Goal: Task Accomplishment & Management: Manage account settings

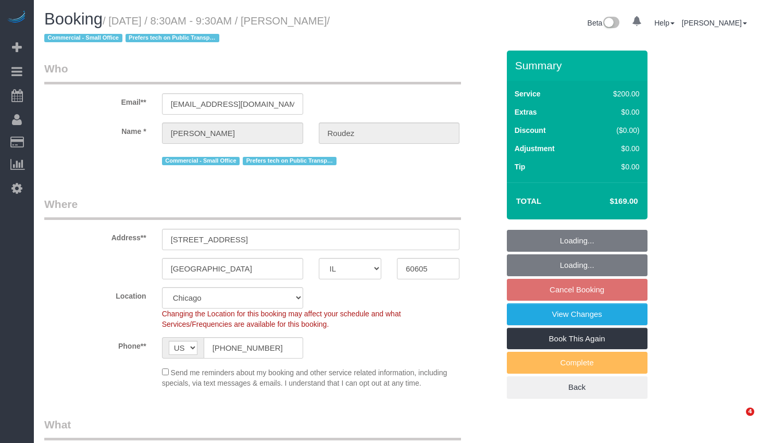
select select "IL"
select select "512"
select select "5"
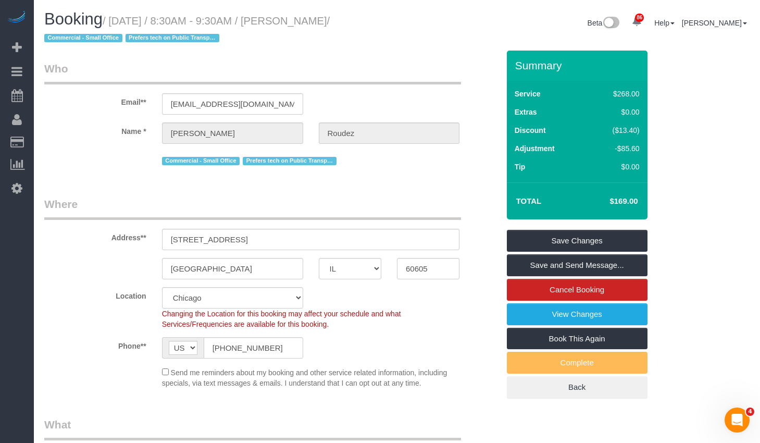
scroll to position [104, 0]
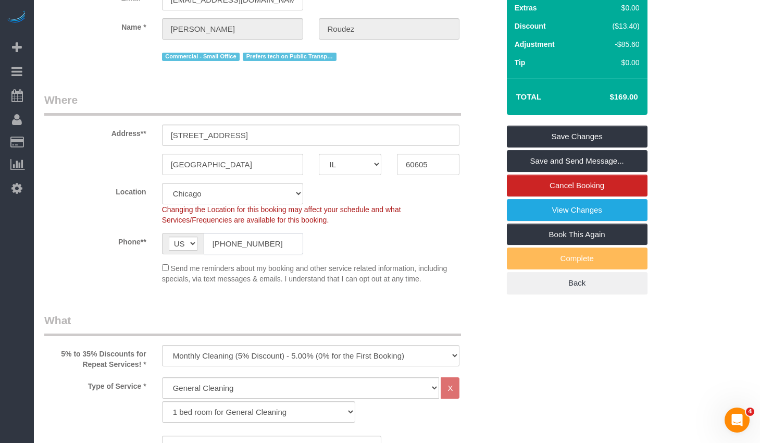
drag, startPoint x: 271, startPoint y: 243, endPoint x: 187, endPoint y: 238, distance: 84.1
click at [182, 237] on div "AF AL DZ AD AO AI AQ AG AR AM AW AU AT AZ BS BH BD BB BY BE BZ BJ BM BT BO BA B…" at bounding box center [232, 243] width 141 height 21
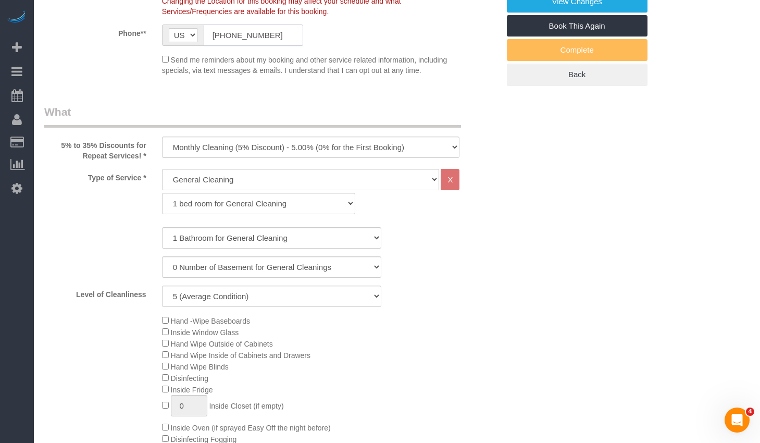
scroll to position [52, 0]
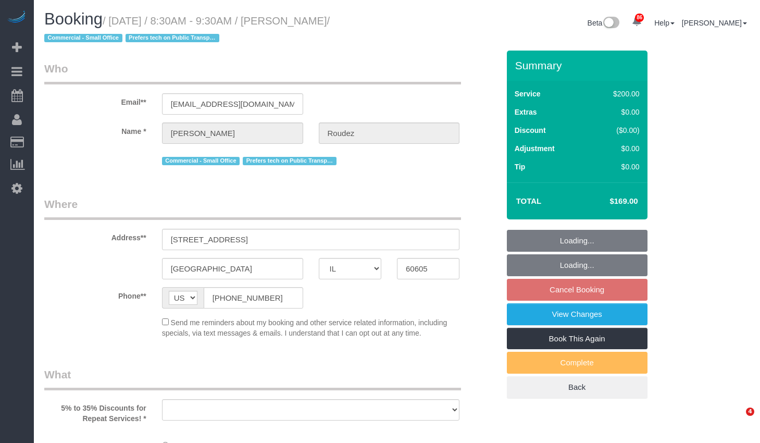
select select "IL"
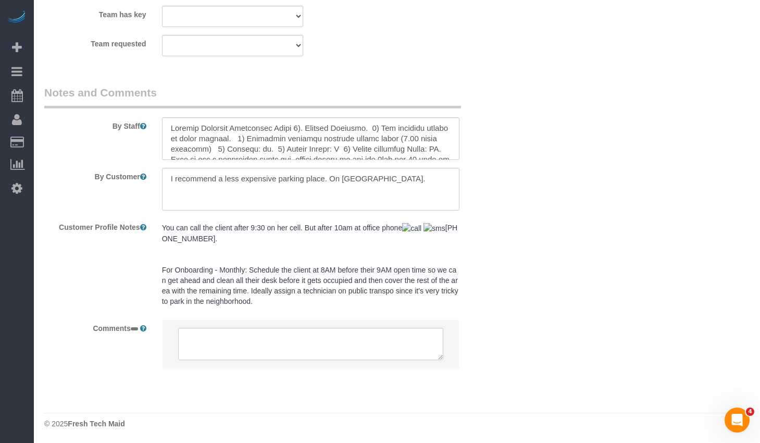
scroll to position [52, 0]
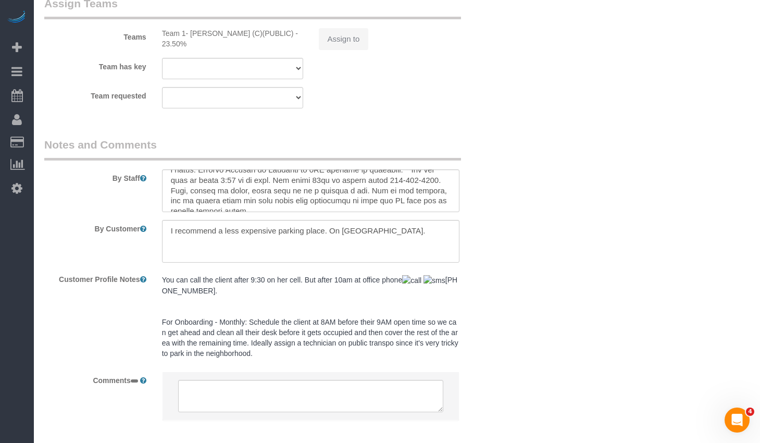
select select "object:815"
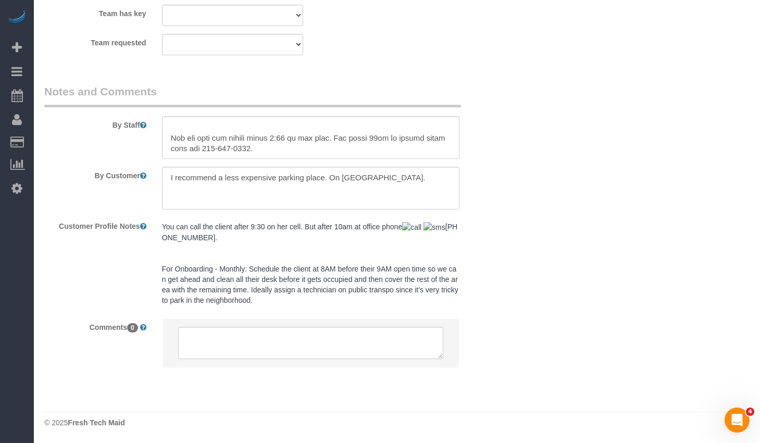
select select "number:1"
select select "number:58"
select select "number:139"
select select "number:104"
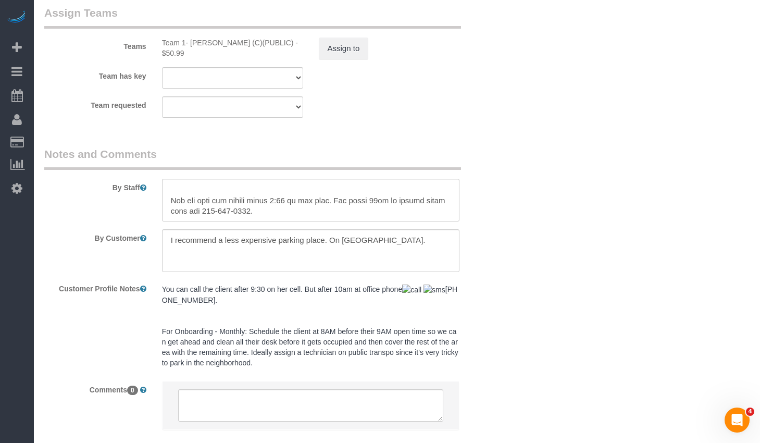
select select "object:1151"
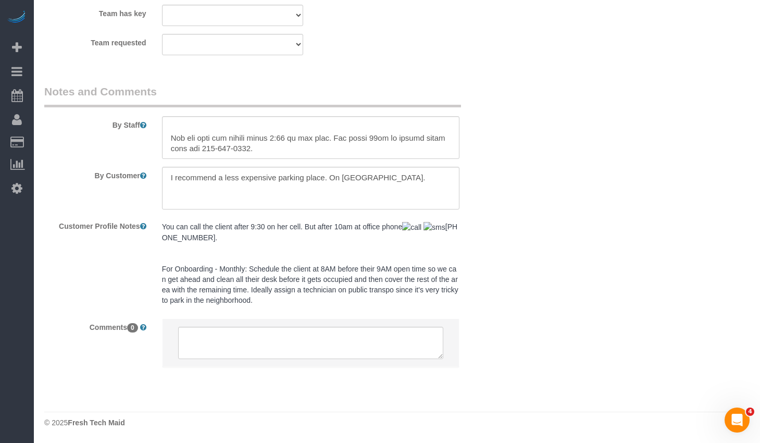
scroll to position [1953, 0]
select select "512"
select select "5"
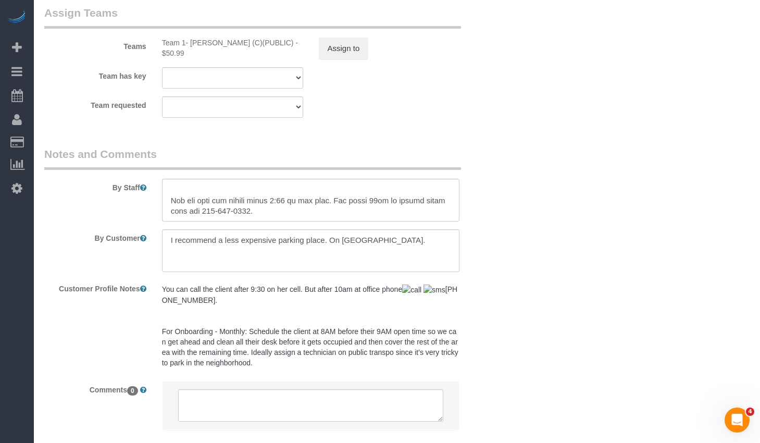
scroll to position [208, 0]
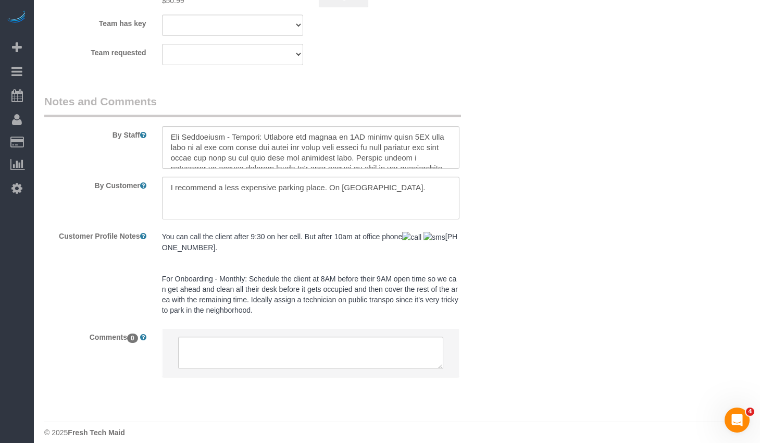
select select "5"
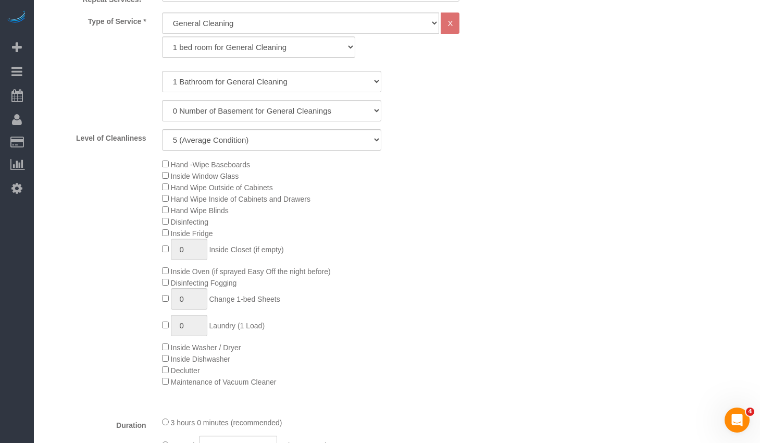
scroll to position [990, 0]
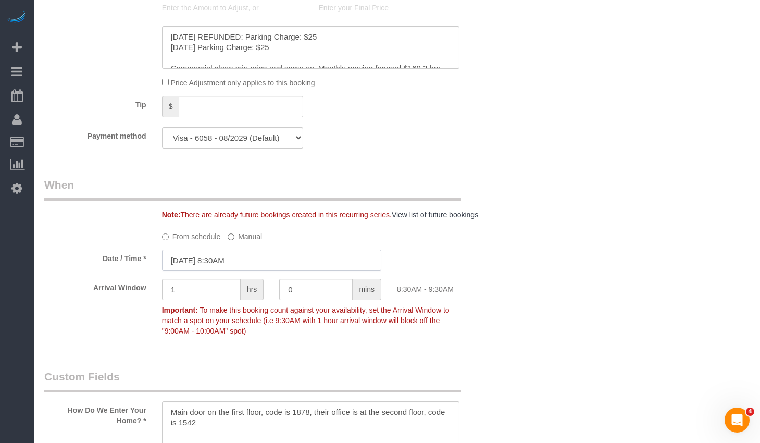
click at [299, 260] on input "12/02/2025 8:30AM" at bounding box center [271, 260] width 219 height 21
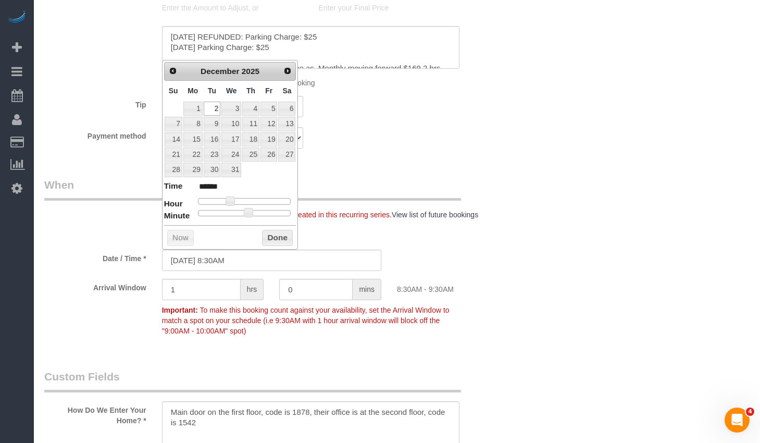
type input "12/02/2025 9:30AM"
type input "******"
type input "12/02/2025 10:30AM"
type input "*******"
type input "12/02/2025 9:30AM"
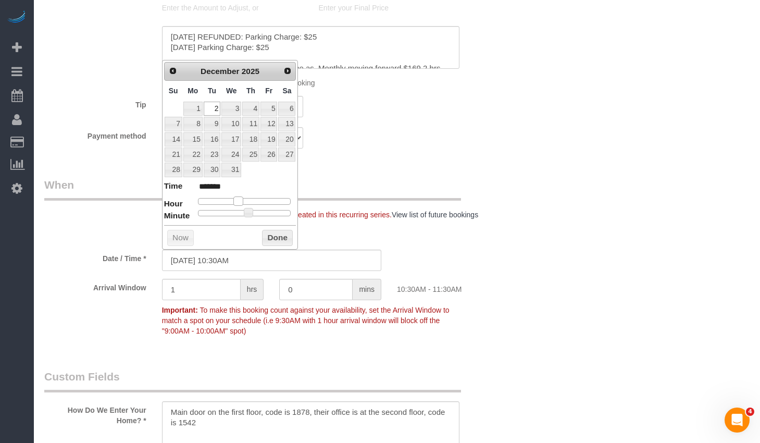
type input "******"
click at [235, 201] on div at bounding box center [244, 201] width 93 height 6
type input "12/02/2025 9:25AM"
type input "******"
type input "12/02/2025 9:20AM"
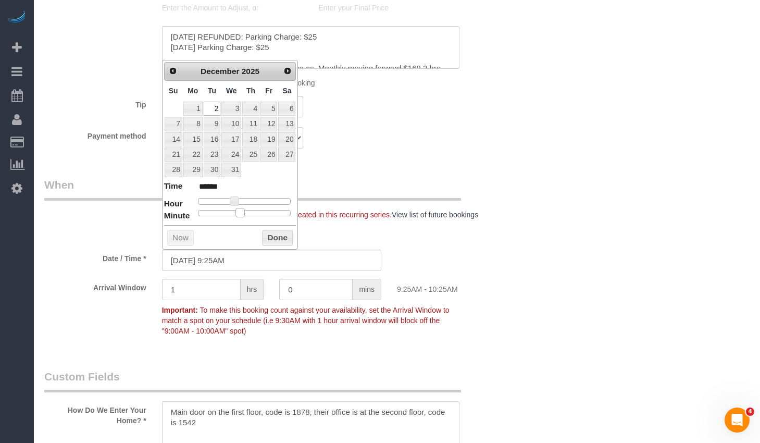
type input "******"
type input "12/02/2025 9:15AM"
type input "******"
type input "12/02/2025 9:10AM"
type input "******"
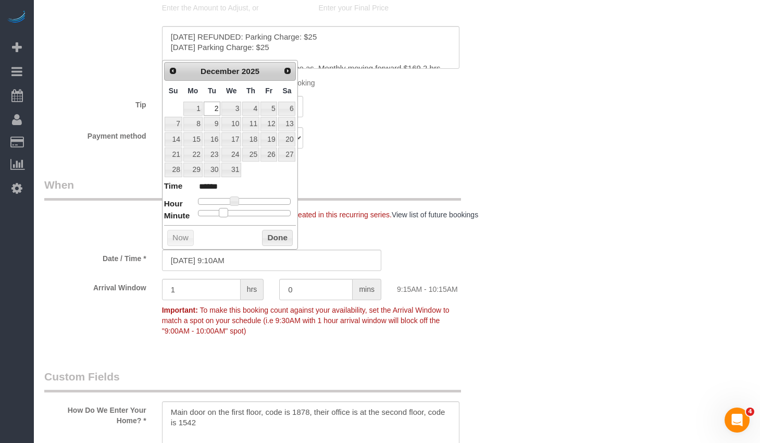
type input "12/02/2025 9:05AM"
type input "******"
type input "12/02/2025 9:00AM"
type input "******"
drag, startPoint x: 249, startPoint y: 209, endPoint x: 173, endPoint y: 218, distance: 76.1
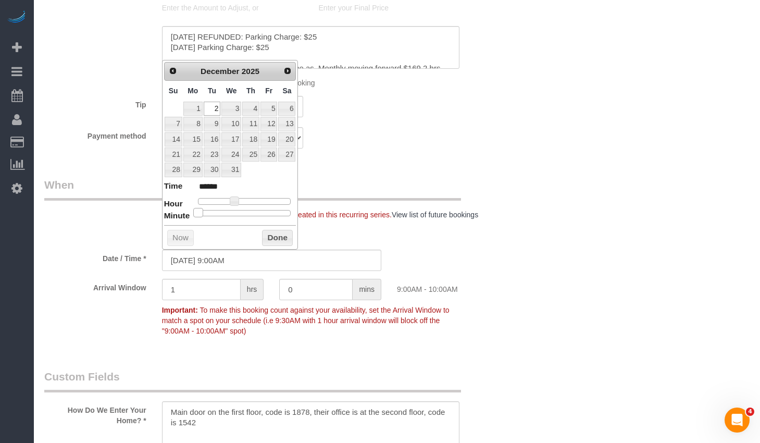
click at [173, 216] on dl "Time ****** Hour Minute Second Millisecond Microsecond Time Zone ***** ***** **…" at bounding box center [230, 198] width 132 height 36
click at [270, 239] on button "Done" at bounding box center [277, 238] width 31 height 17
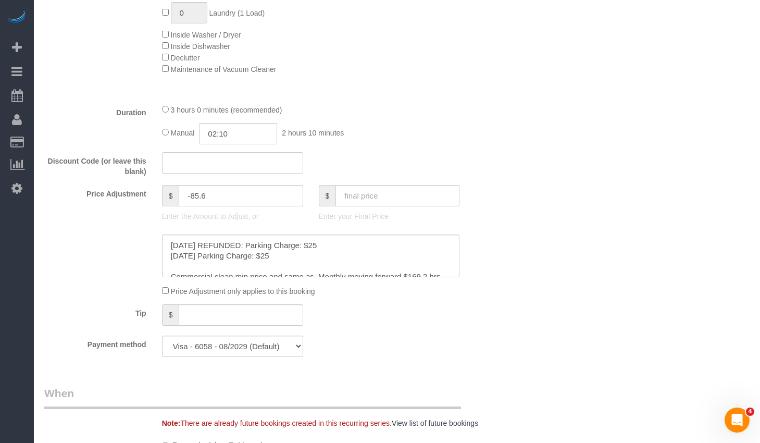
scroll to position [938, 0]
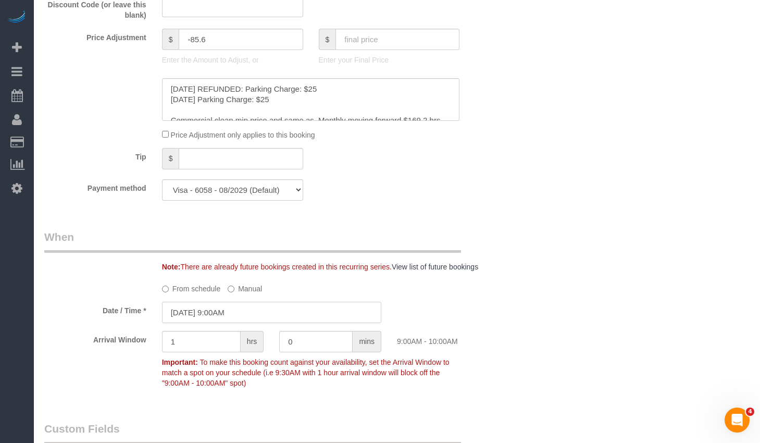
click at [263, 306] on input "12/02/2025 9:00AM" at bounding box center [271, 312] width 219 height 21
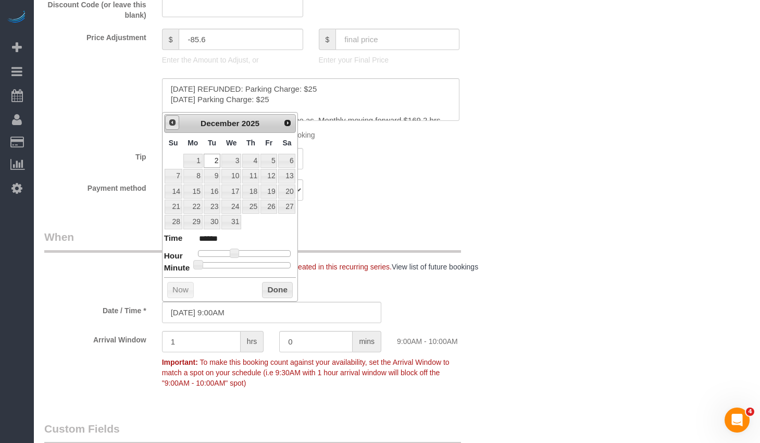
click at [177, 122] on link "Prev" at bounding box center [172, 122] width 15 height 15
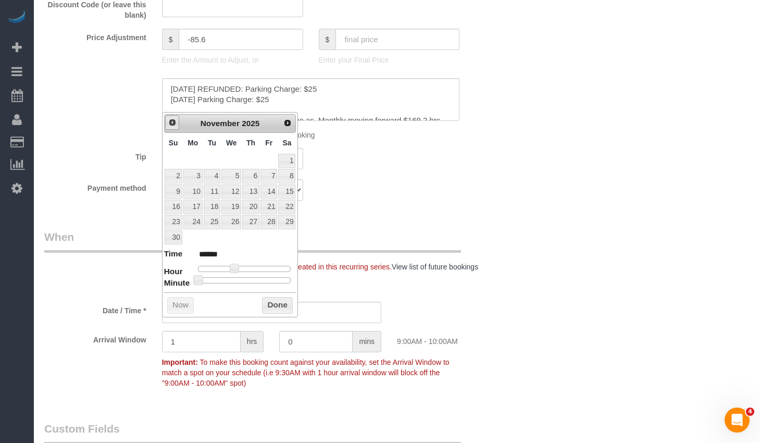
click at [177, 122] on link "Prev" at bounding box center [172, 122] width 15 height 15
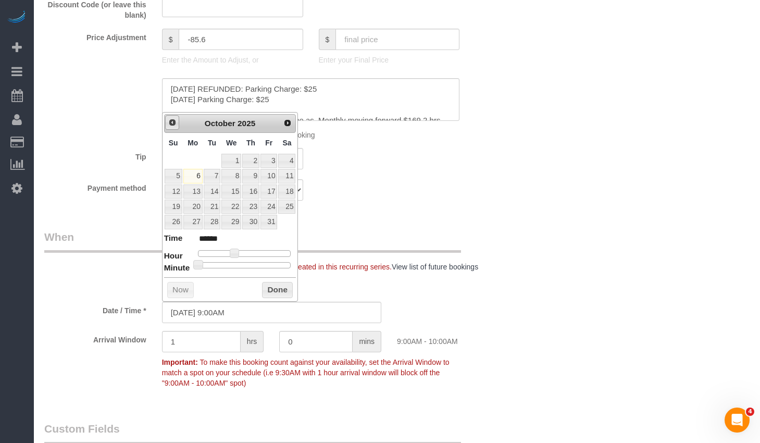
click at [177, 122] on link "Prev" at bounding box center [172, 122] width 15 height 15
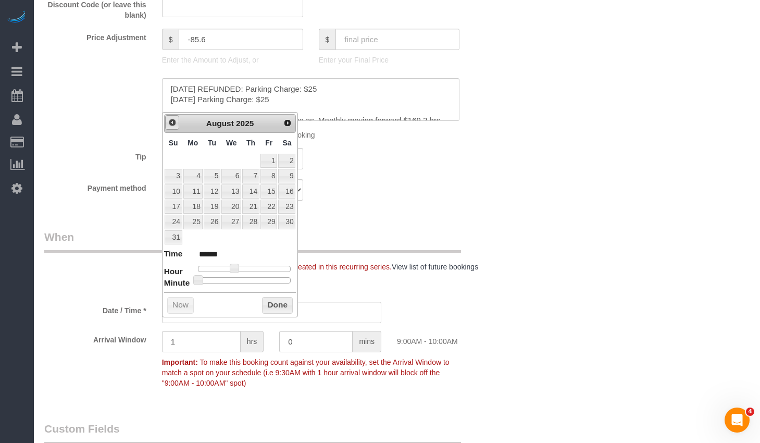
click at [177, 122] on link "Prev" at bounding box center [172, 122] width 15 height 15
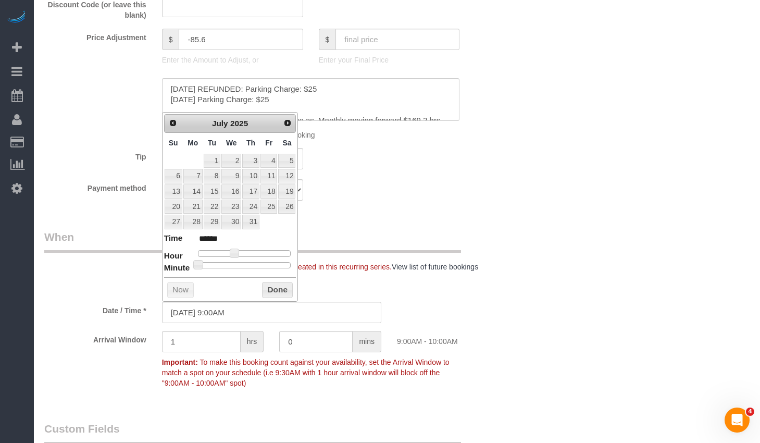
click at [290, 124] on span "Next" at bounding box center [287, 123] width 8 height 8
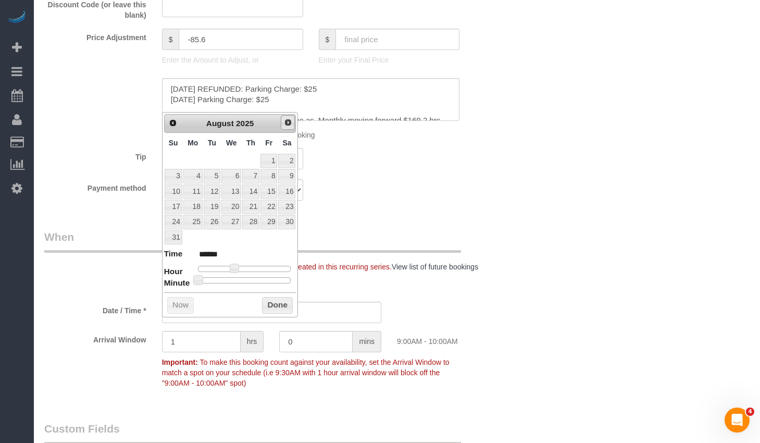
click at [289, 124] on span "Next" at bounding box center [288, 122] width 8 height 8
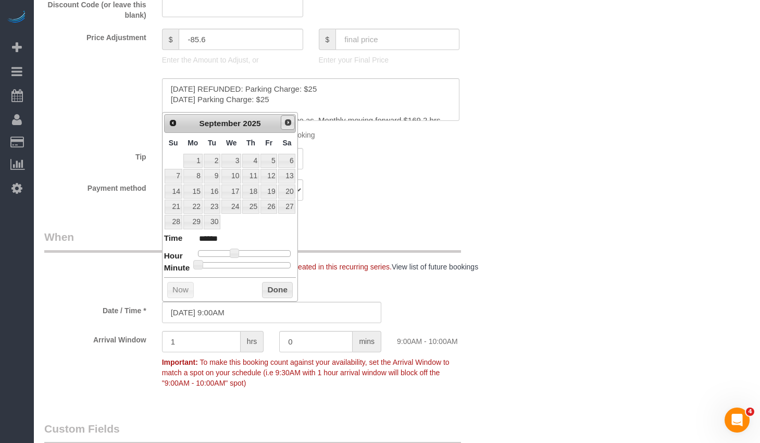
click at [289, 124] on span "Next" at bounding box center [288, 122] width 8 height 8
click at [207, 178] on link "7" at bounding box center [212, 176] width 17 height 14
type input "10/07/2025 9:00AM"
click at [275, 287] on button "Done" at bounding box center [277, 290] width 31 height 17
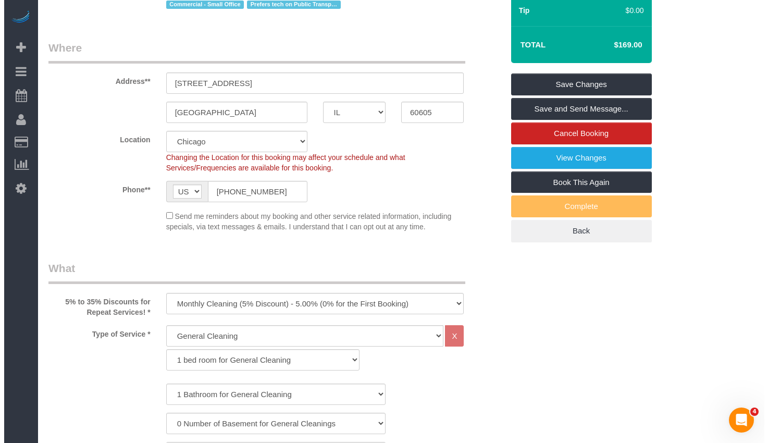
scroll to position [0, 0]
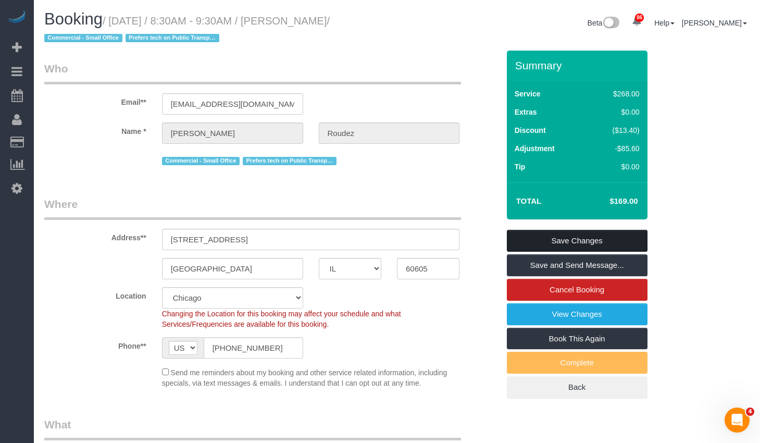
click at [597, 238] on link "Save Changes" at bounding box center [577, 241] width 141 height 22
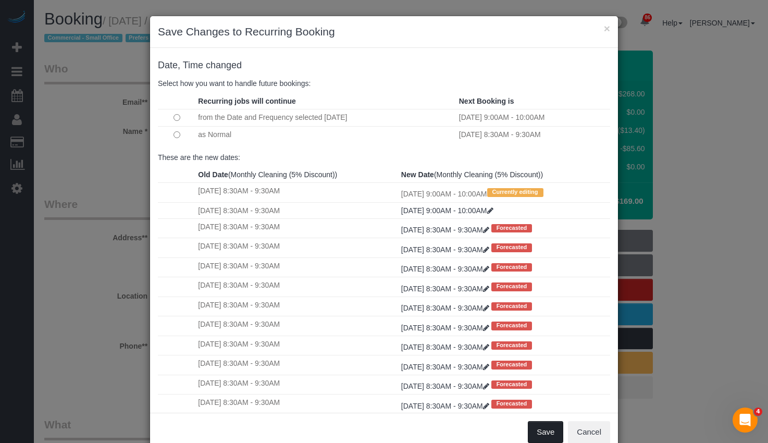
click at [551, 429] on button "Save" at bounding box center [545, 432] width 35 height 22
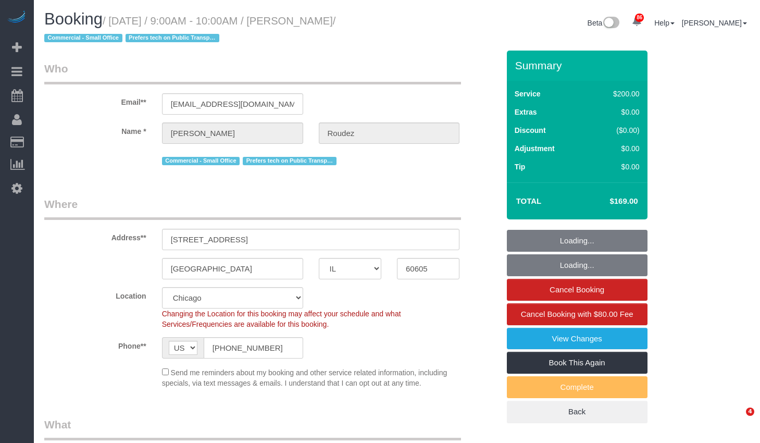
select select "IL"
select select "512"
select select "5"
select select "number:1"
select select "number:58"
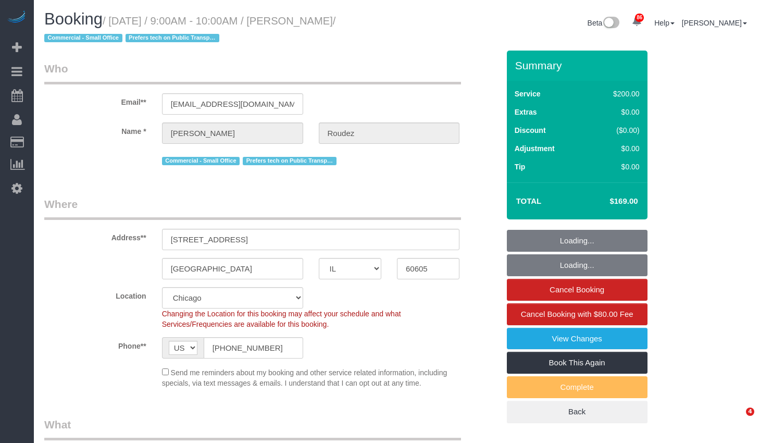
select select "number:139"
select select "number:104"
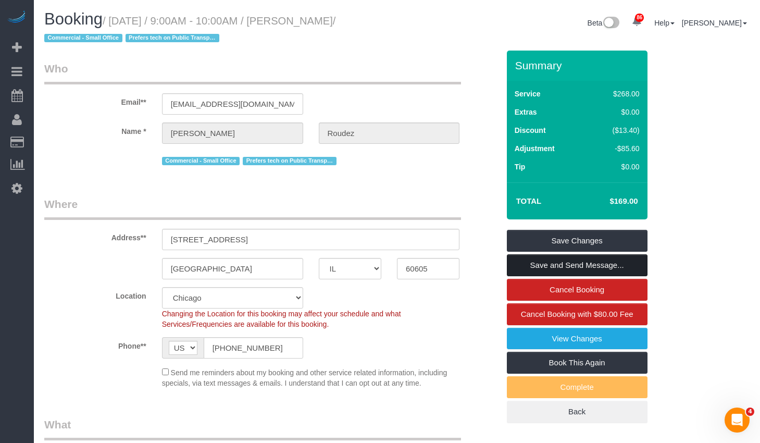
click at [626, 261] on link "Save and Send Message..." at bounding box center [577, 265] width 141 height 22
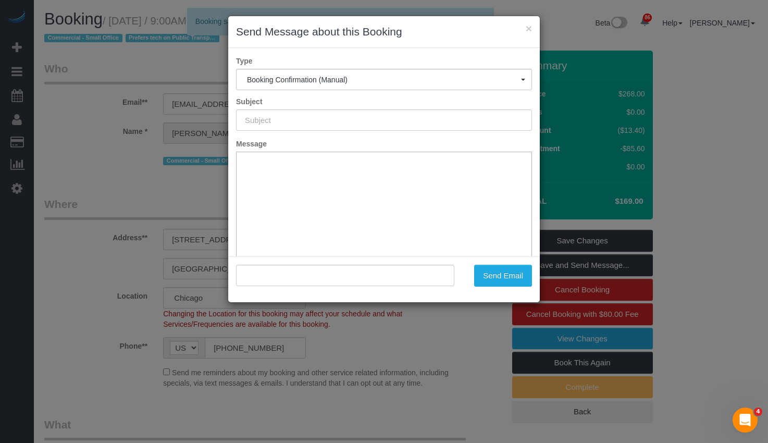
type input "Your Booking With Fresh Tech Maid, Confirmed!"
type input ""Angela Roudez" <angelaroudez@gmail.com>"
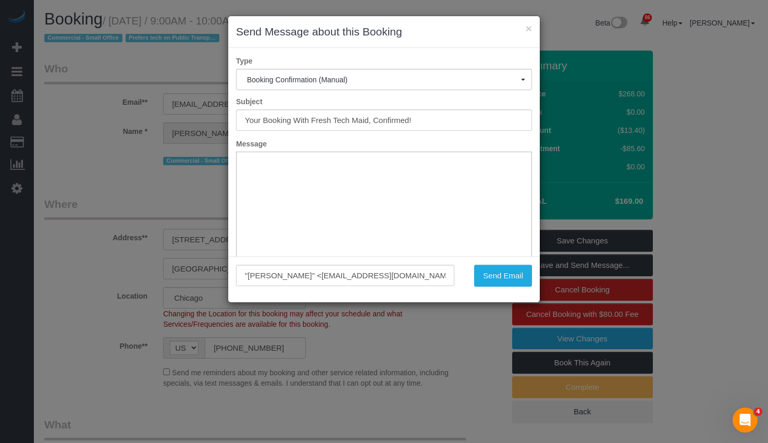
click at [482, 180] on html at bounding box center [384, 168] width 295 height 32
click at [528, 27] on button "×" at bounding box center [529, 28] width 6 height 11
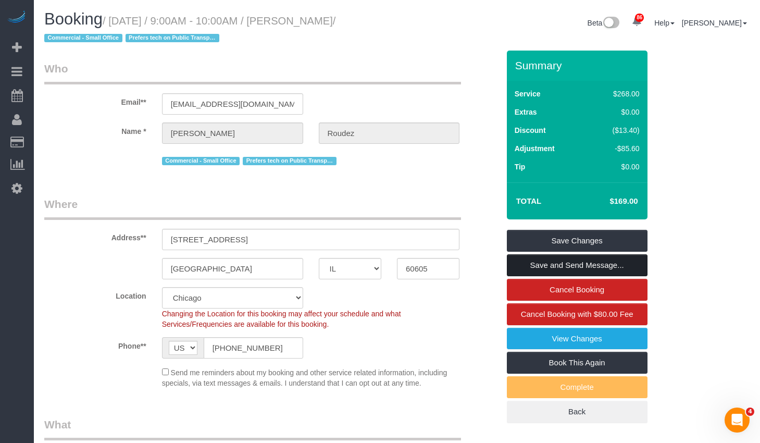
click at [586, 263] on link "Save and Send Message..." at bounding box center [577, 265] width 141 height 22
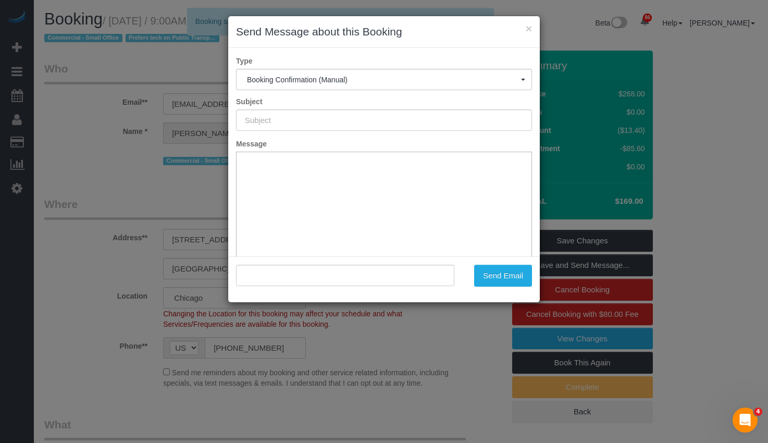
type input "Your Booking With Fresh Tech Maid, Confirmed!"
type input ""Angela Roudez" <angelaroudez@gmail.com>"
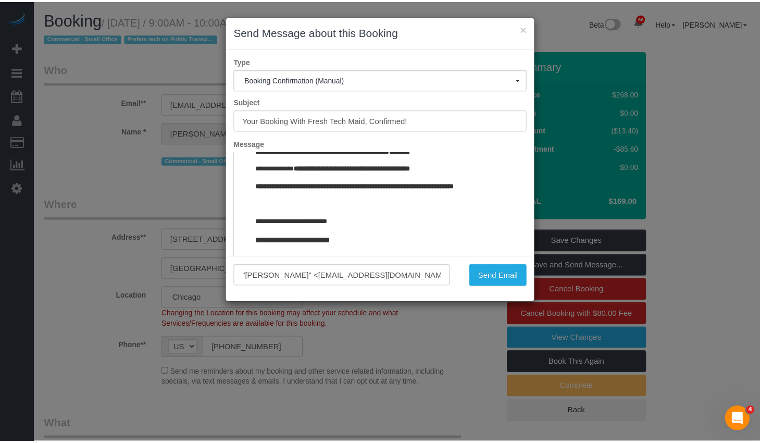
scroll to position [1185, 0]
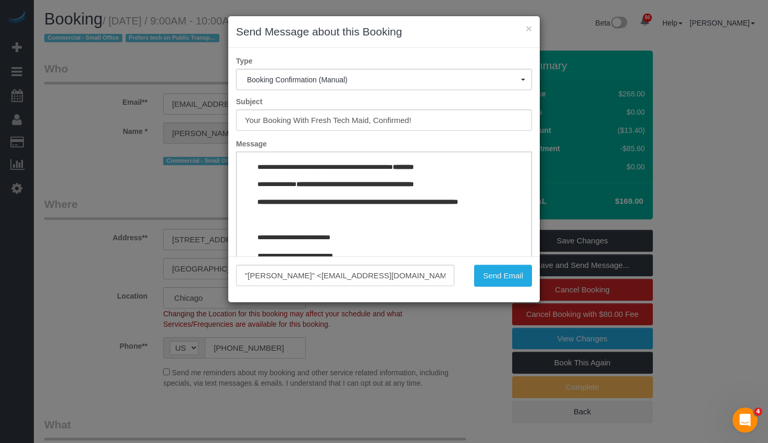
drag, startPoint x: 519, startPoint y: 171, endPoint x: 754, endPoint y: 442, distance: 358.3
click at [508, 278] on button "Send Email" at bounding box center [503, 276] width 58 height 22
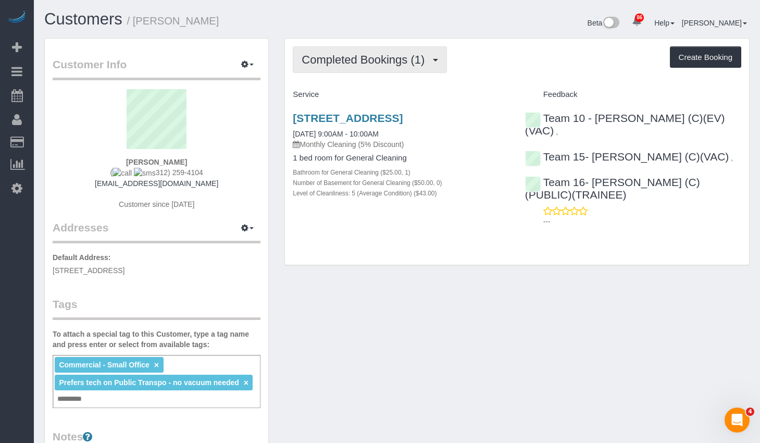
click at [418, 67] on button "Completed Bookings (1)" at bounding box center [370, 59] width 154 height 27
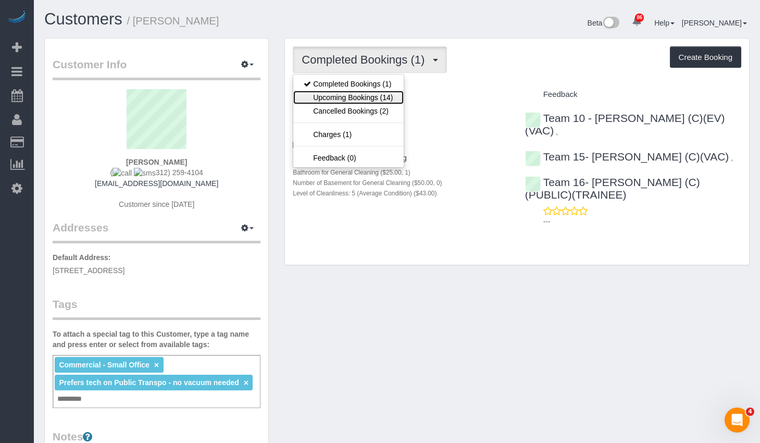
click at [379, 91] on link "Upcoming Bookings (14)" at bounding box center [348, 98] width 110 height 14
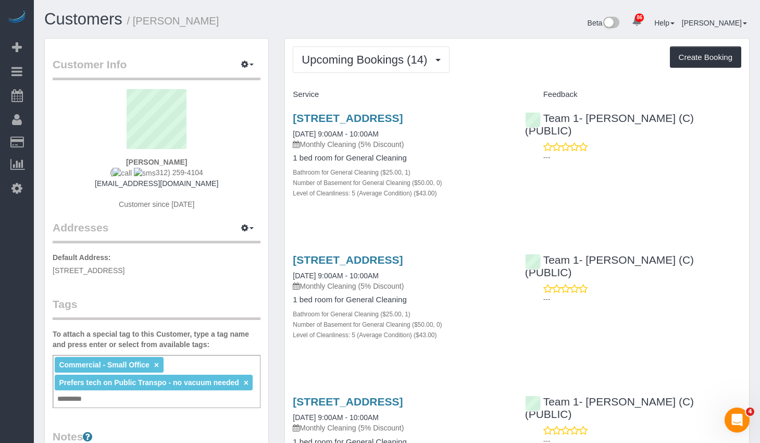
scroll to position [52, 0]
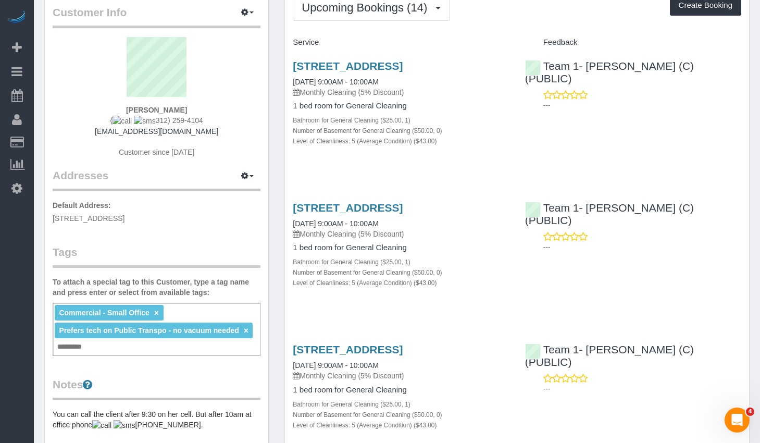
drag, startPoint x: 216, startPoint y: 118, endPoint x: 146, endPoint y: 122, distance: 70.4
click at [146, 122] on div "Angela Roudez ( 312) 259-4104 angelaroudez@gmail.com Customer since 2025" at bounding box center [157, 102] width 208 height 131
copy span "312) 259-4104"
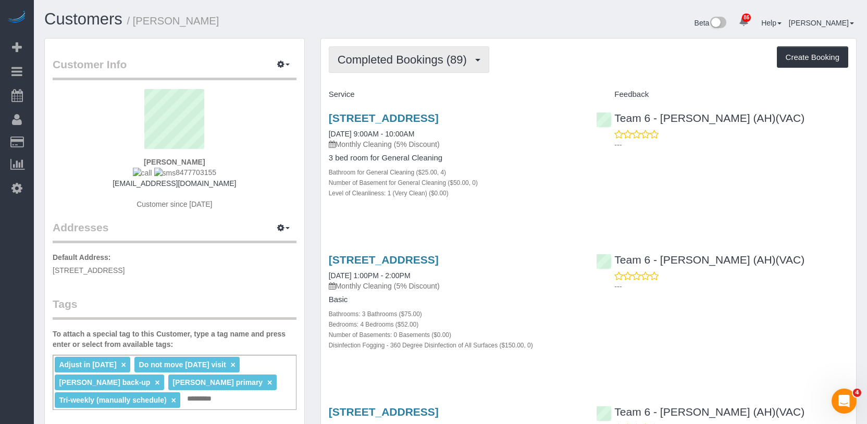
drag, startPoint x: 412, startPoint y: 53, endPoint x: 410, endPoint y: 75, distance: 22.5
click at [412, 53] on button "Completed Bookings (89)" at bounding box center [409, 59] width 161 height 27
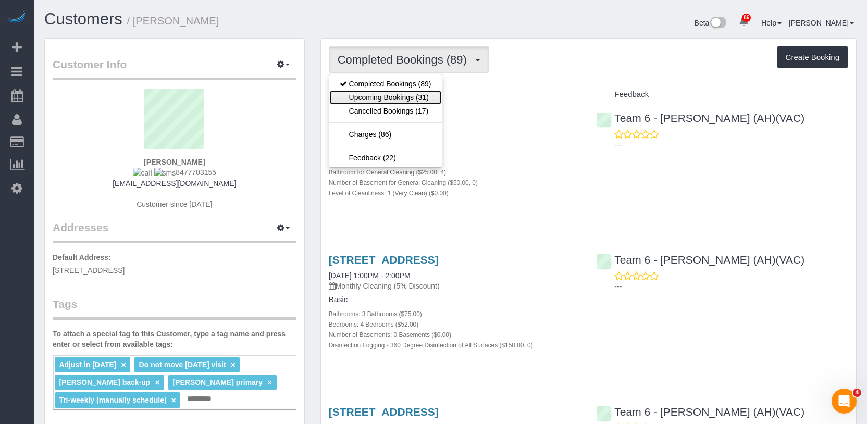
click at [408, 97] on link "Upcoming Bookings (31)" at bounding box center [385, 98] width 113 height 14
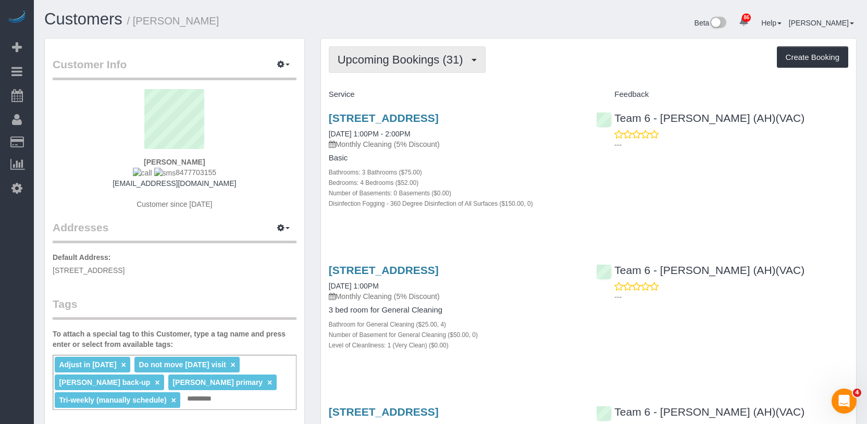
click at [403, 47] on button "Upcoming Bookings (31)" at bounding box center [407, 59] width 157 height 27
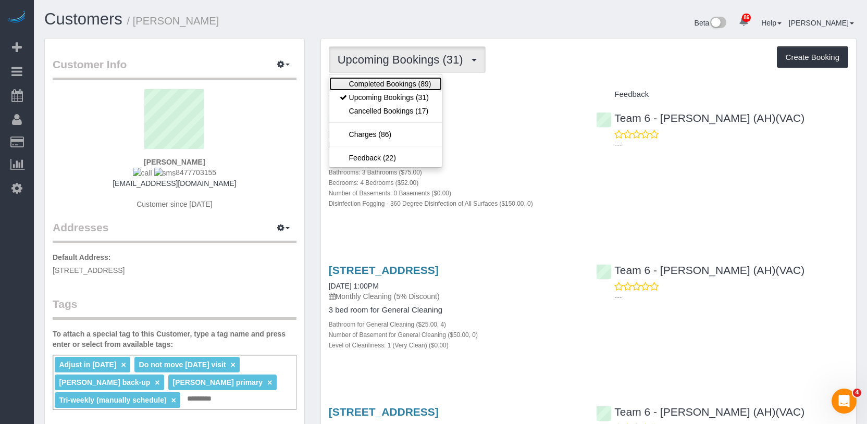
click at [404, 80] on link "Completed Bookings (89)" at bounding box center [385, 84] width 113 height 14
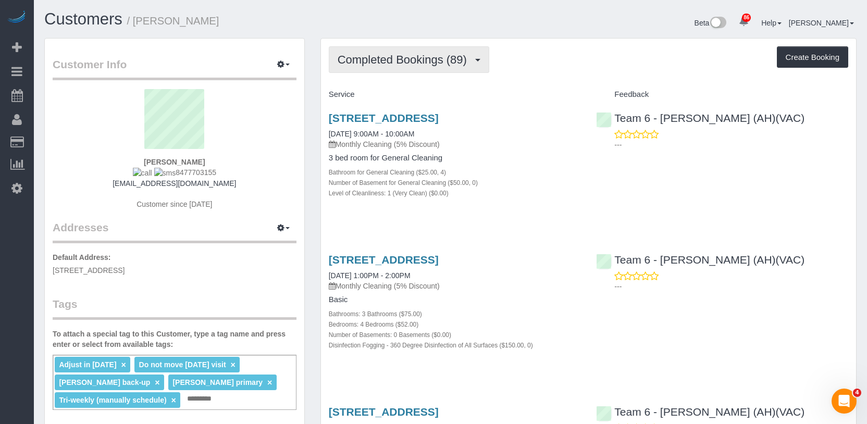
drag, startPoint x: 421, startPoint y: 116, endPoint x: 423, endPoint y: 67, distance: 49.0
click at [423, 67] on button "Completed Bookings (89)" at bounding box center [409, 59] width 161 height 27
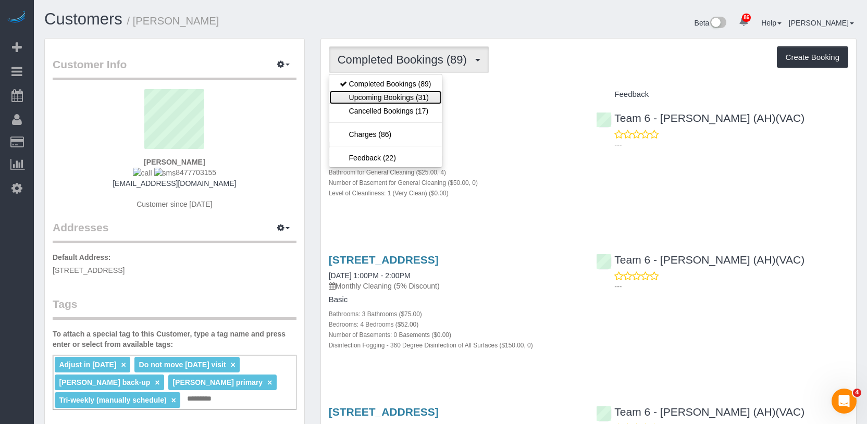
click at [411, 96] on link "Upcoming Bookings (31)" at bounding box center [385, 98] width 113 height 14
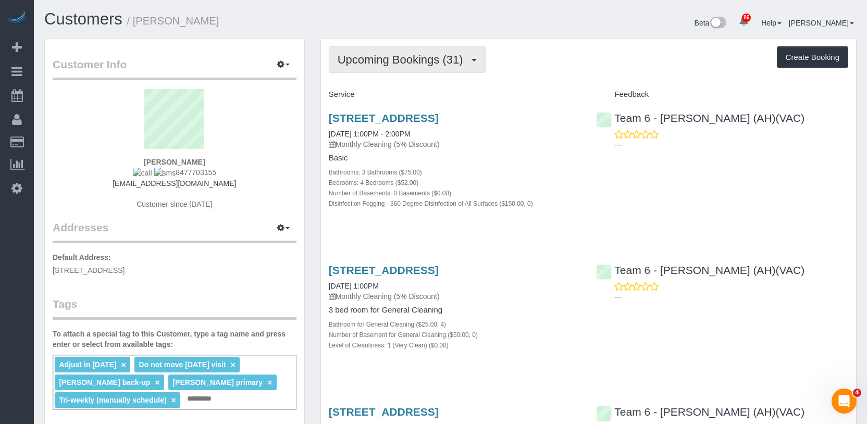
click at [386, 59] on span "Upcoming Bookings (31)" at bounding box center [403, 59] width 131 height 13
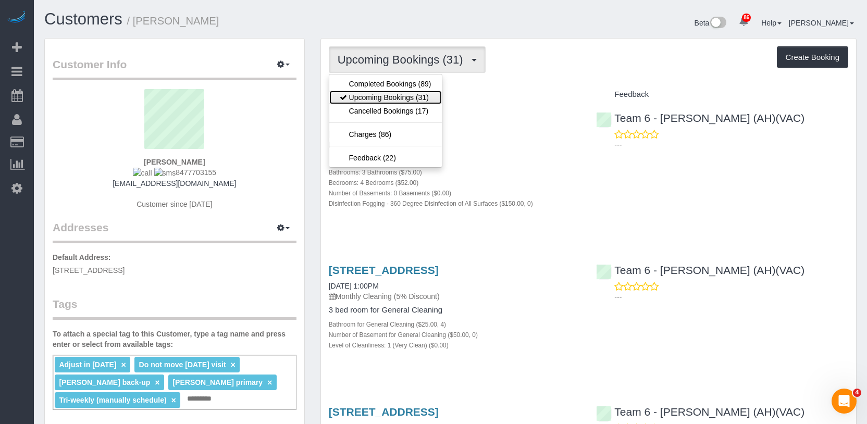
click at [385, 95] on link "Upcoming Bookings (31)" at bounding box center [385, 98] width 113 height 14
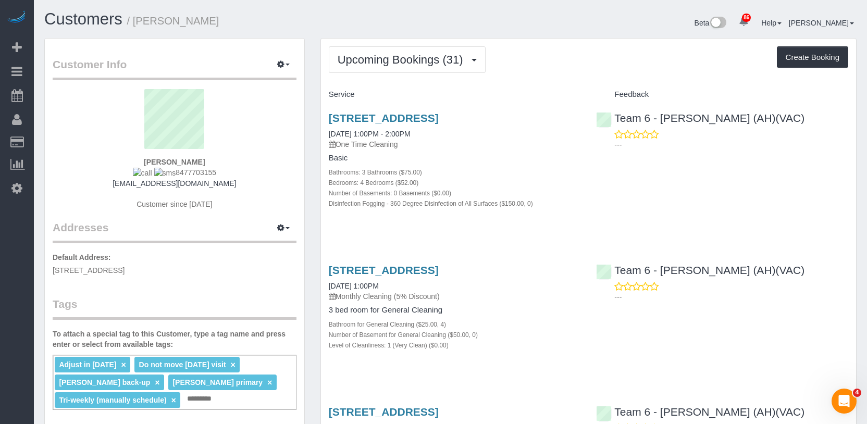
scroll to position [52, 0]
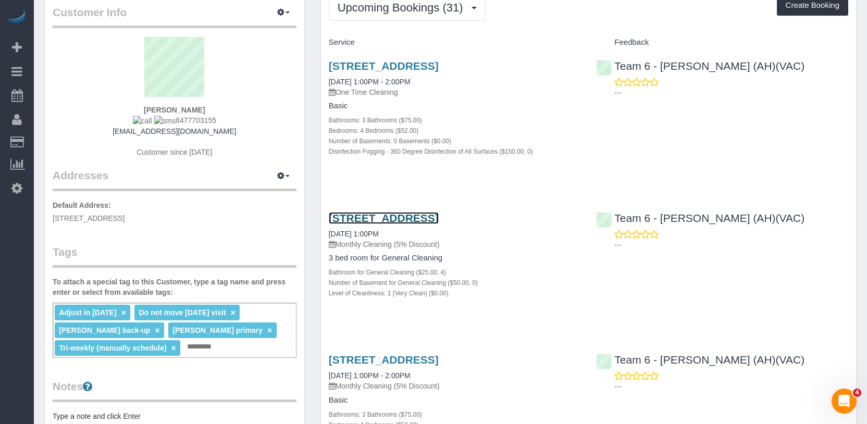
click at [356, 224] on link "637 South Kaspar Ave, Arlington Heights, IL 60005" at bounding box center [384, 218] width 110 height 12
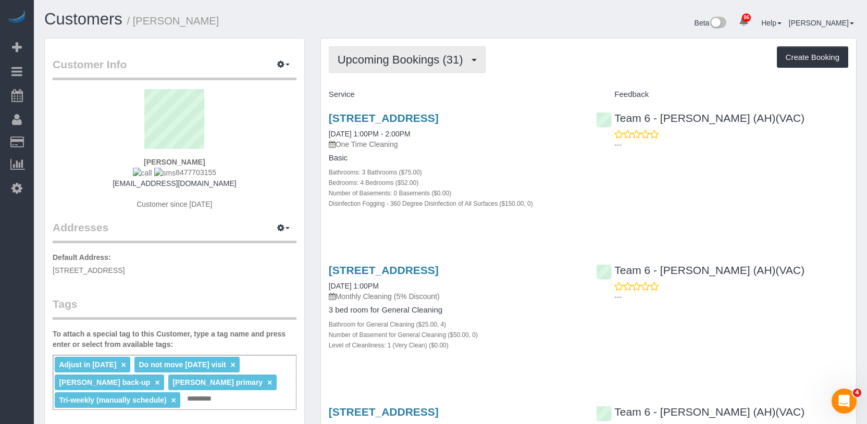
click at [392, 64] on span "Upcoming Bookings (31)" at bounding box center [403, 59] width 131 height 13
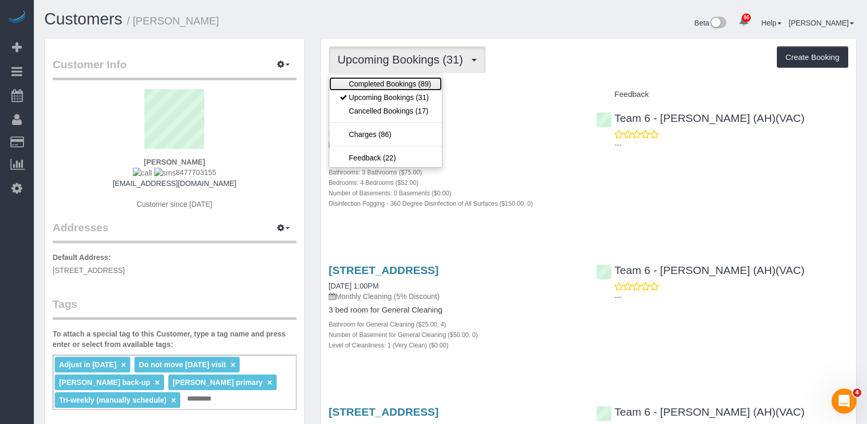
click at [390, 84] on link "Completed Bookings (89)" at bounding box center [385, 84] width 113 height 14
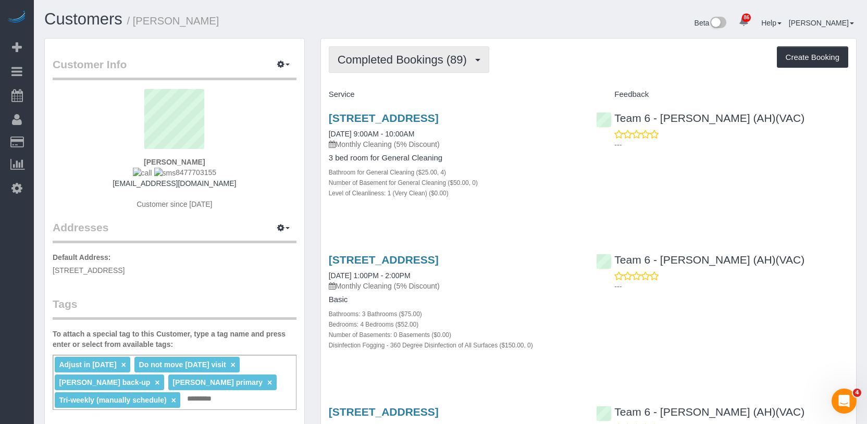
drag, startPoint x: 389, startPoint y: 55, endPoint x: 387, endPoint y: 67, distance: 12.7
click at [389, 55] on span "Completed Bookings (89)" at bounding box center [405, 59] width 134 height 13
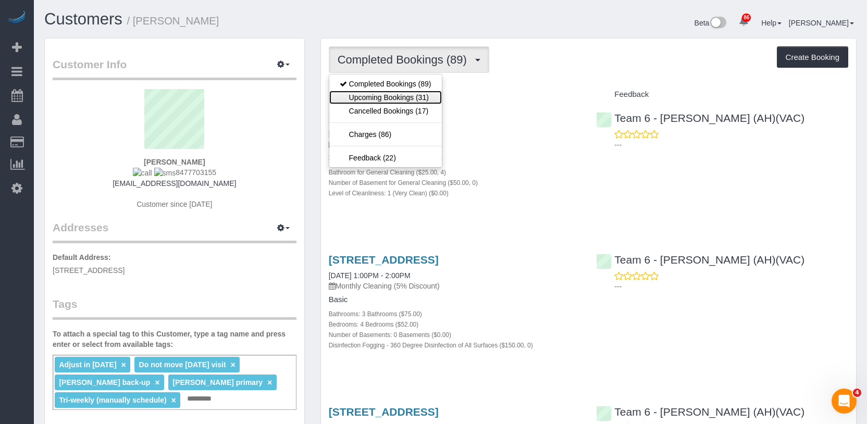
click at [385, 95] on link "Upcoming Bookings (31)" at bounding box center [385, 98] width 113 height 14
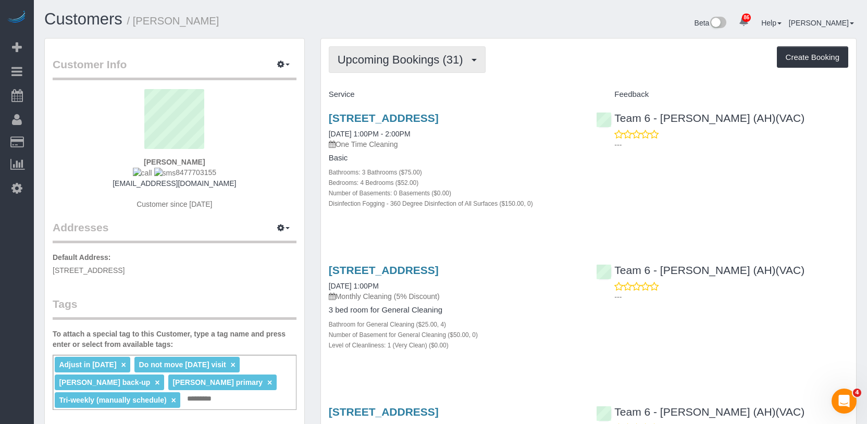
click at [405, 63] on span "Upcoming Bookings (31)" at bounding box center [403, 59] width 131 height 13
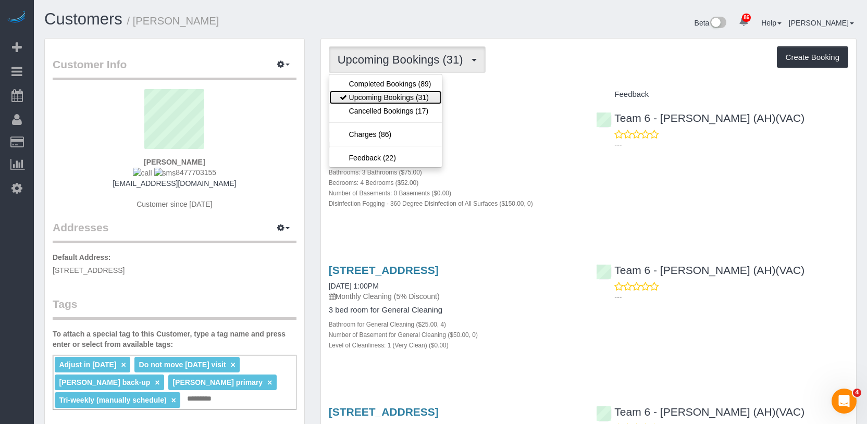
click at [404, 95] on link "Upcoming Bookings (31)" at bounding box center [385, 98] width 113 height 14
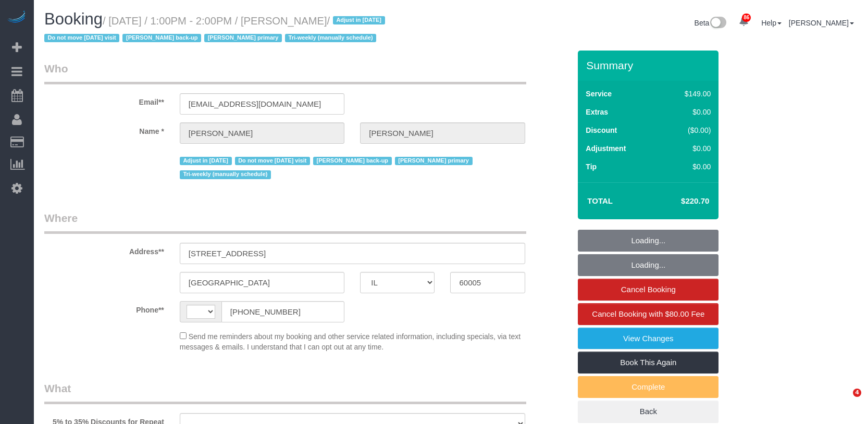
select select "IL"
select select "object:509"
select select "3"
select select "4"
select select "number:1"
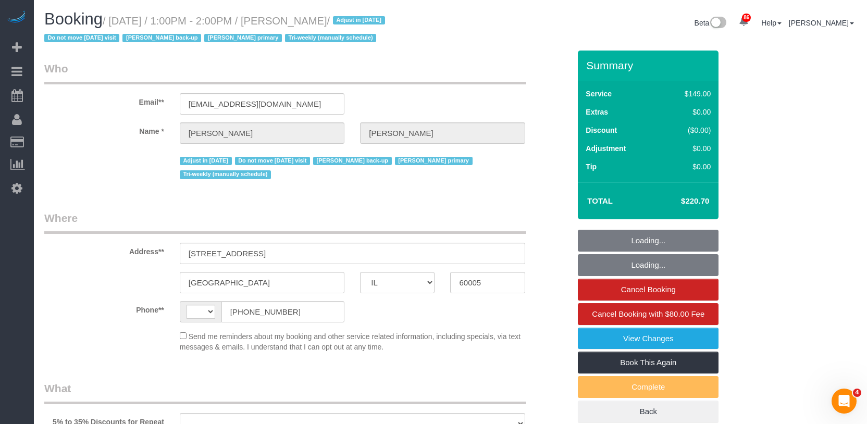
select select "number:65"
select select "number:139"
select select "number:105"
select select "number:98"
select select "number:141"
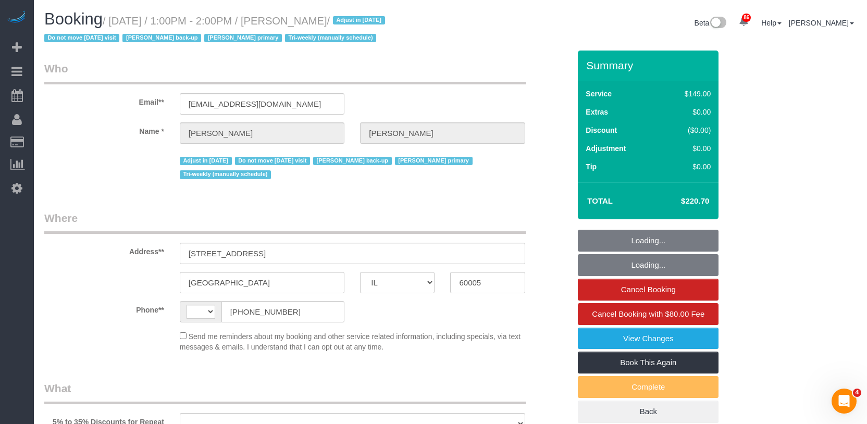
select select "number:143"
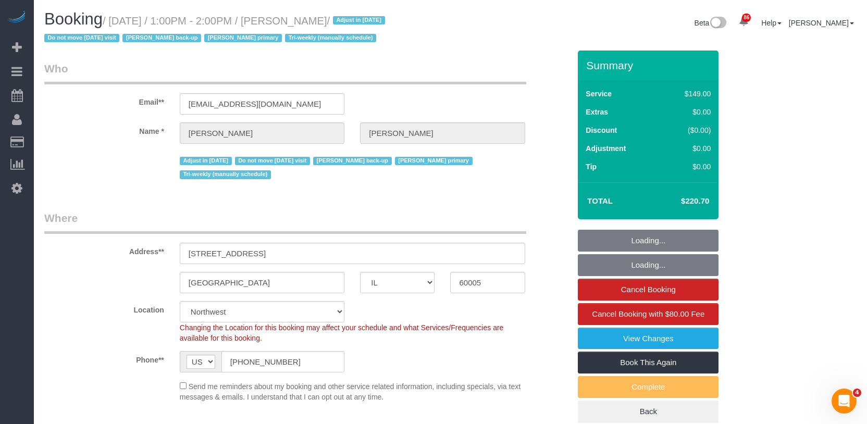
select select "string:US"
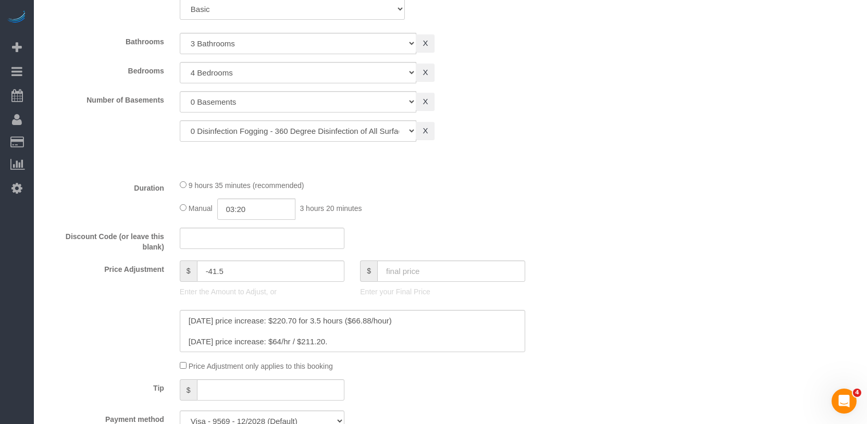
select select "object:1285"
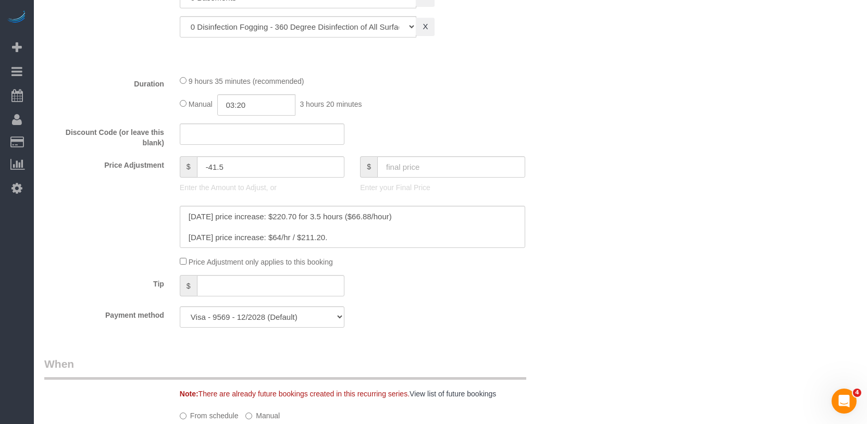
select select "3"
select select "4"
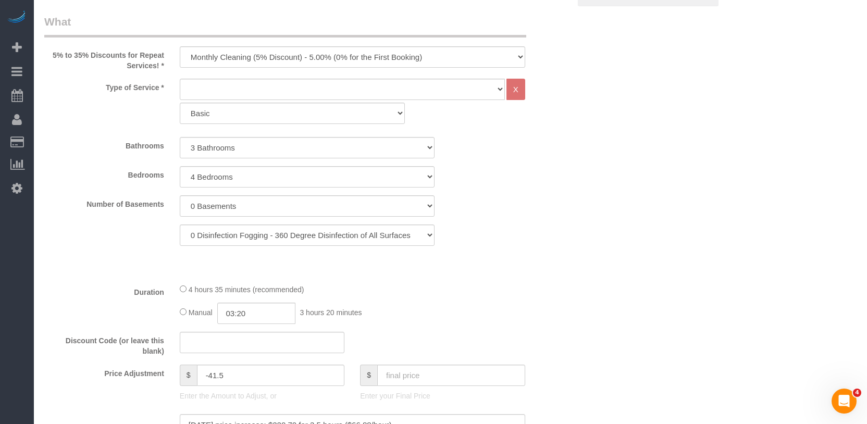
scroll to position [365, 0]
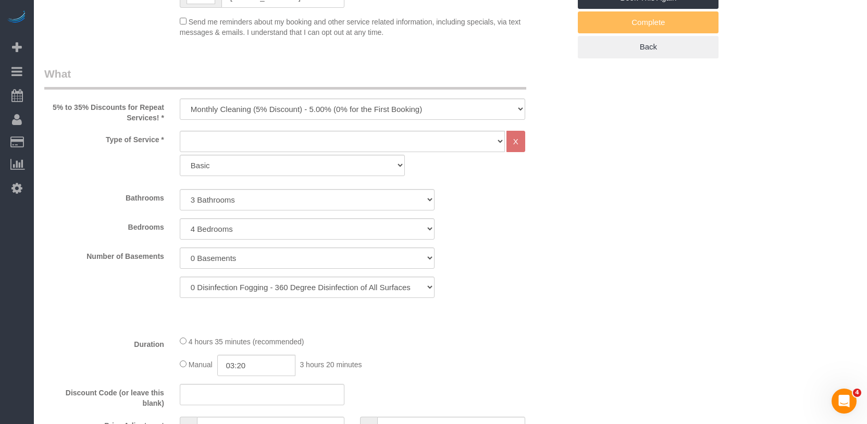
click at [271, 120] on div "5% to 35% Discounts for Repeat Services! * One Time Cleaning Weekly Cleaning (3…" at bounding box center [306, 94] width 541 height 57
click at [264, 108] on select "One Time Cleaning Weekly Cleaning (35% Discount) - 35.00% (0% for the First Boo…" at bounding box center [353, 108] width 346 height 21
select select "object:1286"
click at [180, 98] on select "One Time Cleaning Weekly Cleaning (35% Discount) - 35.00% (0% for the First Boo…" at bounding box center [353, 108] width 346 height 21
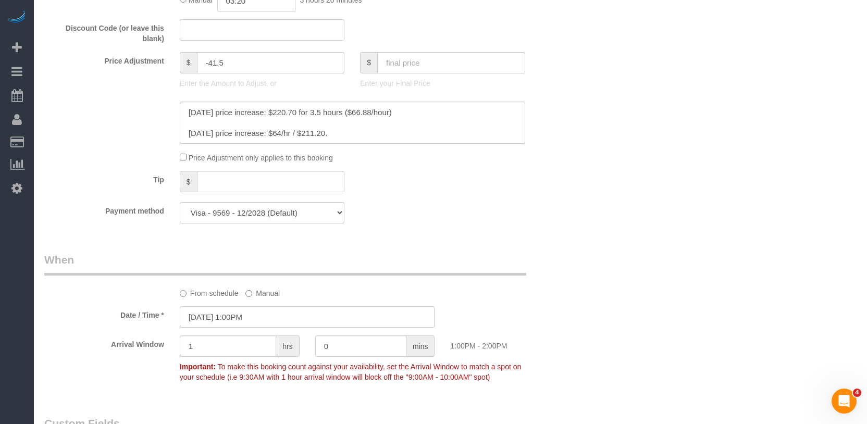
scroll to position [834, 0]
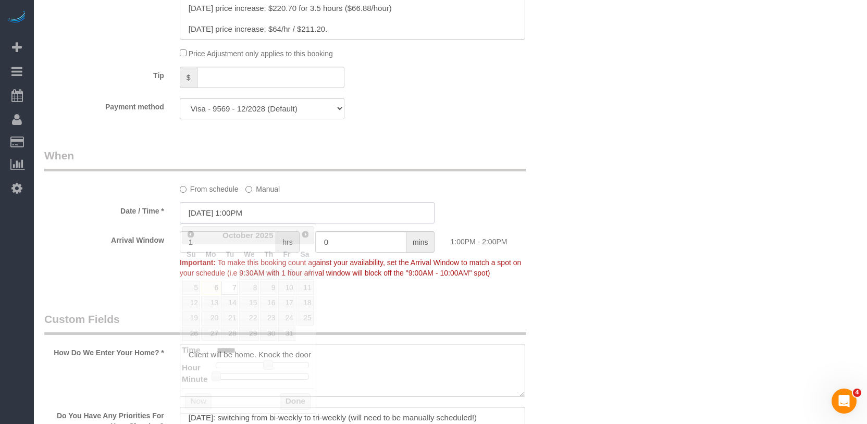
click at [272, 215] on input "10/07/2025 1:00PM" at bounding box center [307, 212] width 255 height 21
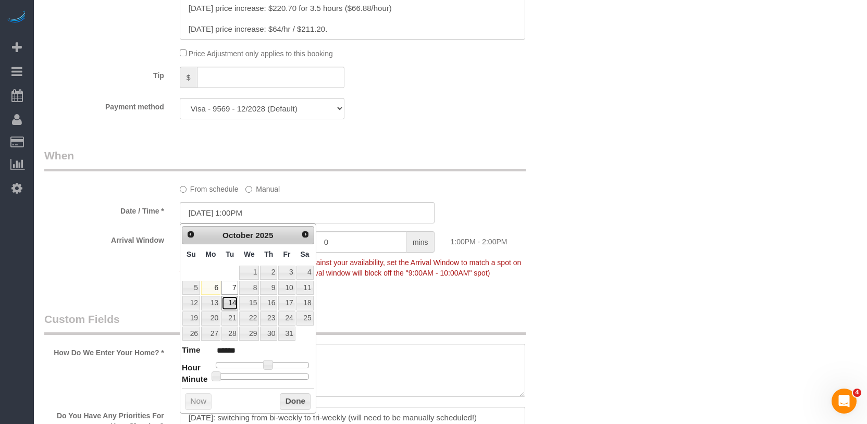
click at [232, 302] on link "14" at bounding box center [229, 303] width 17 height 14
type input "10/14/2025 1:00PM"
click at [294, 402] on button "Done" at bounding box center [295, 401] width 31 height 17
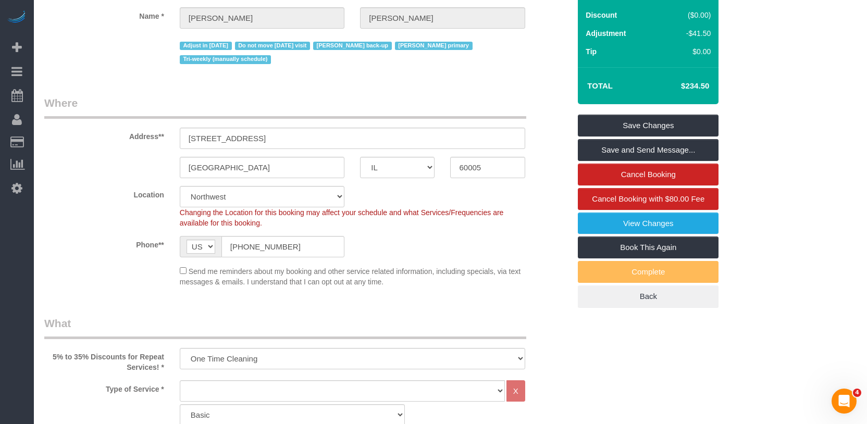
scroll to position [112, 0]
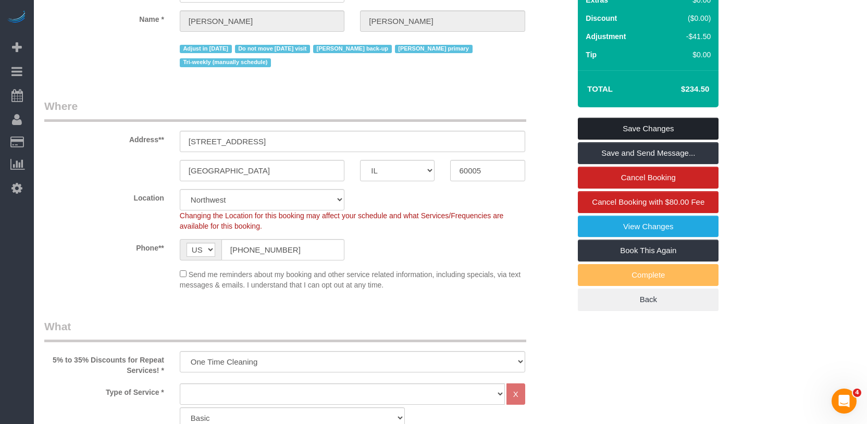
click at [675, 127] on link "Save Changes" at bounding box center [648, 129] width 141 height 22
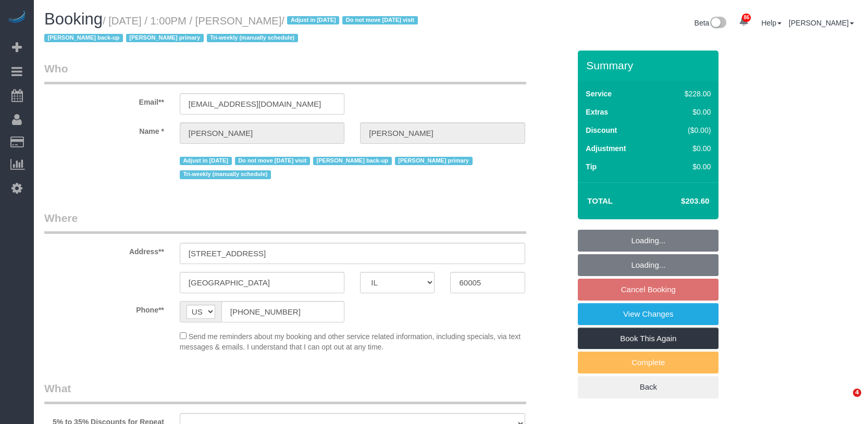
select select "IL"
select select "512"
select select "4"
select select "number:1"
select select "number:65"
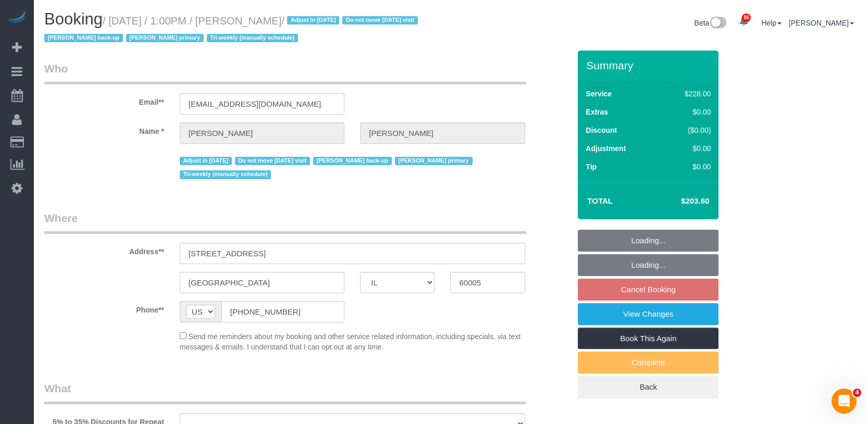
select select "number:139"
select select "number:105"
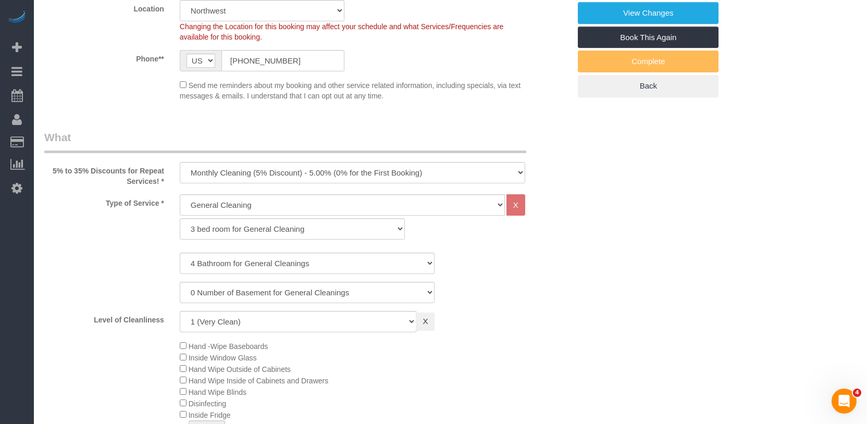
select select "object:1339"
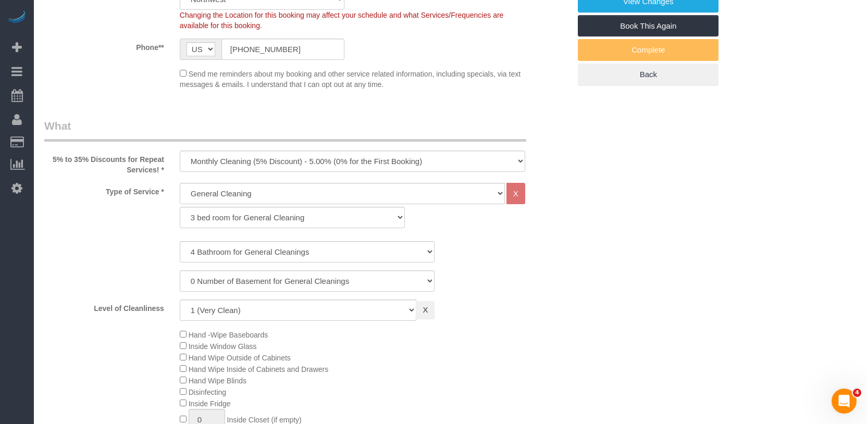
select select "4"
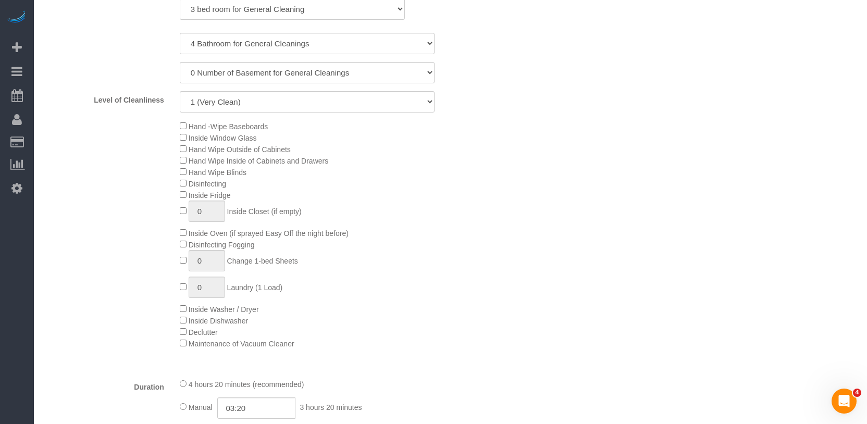
scroll to position [208, 0]
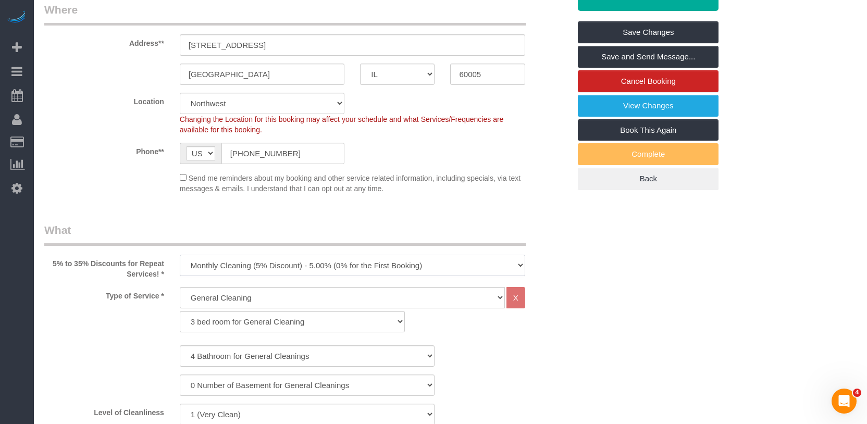
click at [297, 268] on select "One Time Cleaning Weekly Cleaning (35% Discount) - 35.00% (0% for the First Boo…" at bounding box center [353, 265] width 346 height 21
select select "object:1340"
click at [180, 255] on select "One Time Cleaning Weekly Cleaning (35% Discount) - 35.00% (0% for the First Boo…" at bounding box center [353, 265] width 346 height 21
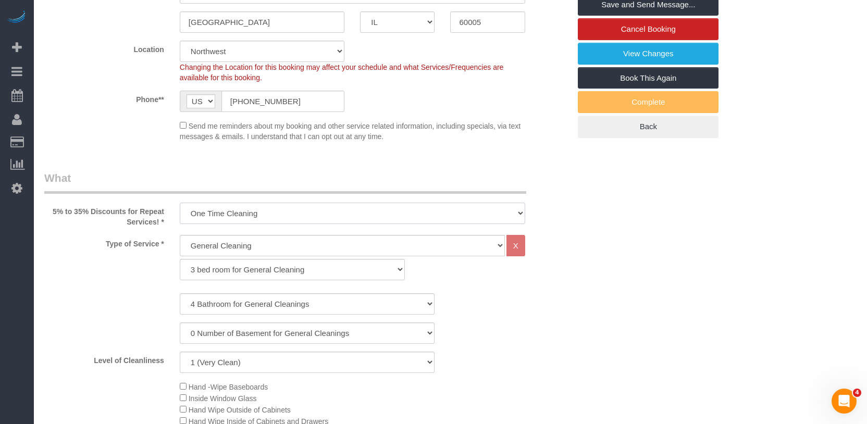
scroll to position [156, 0]
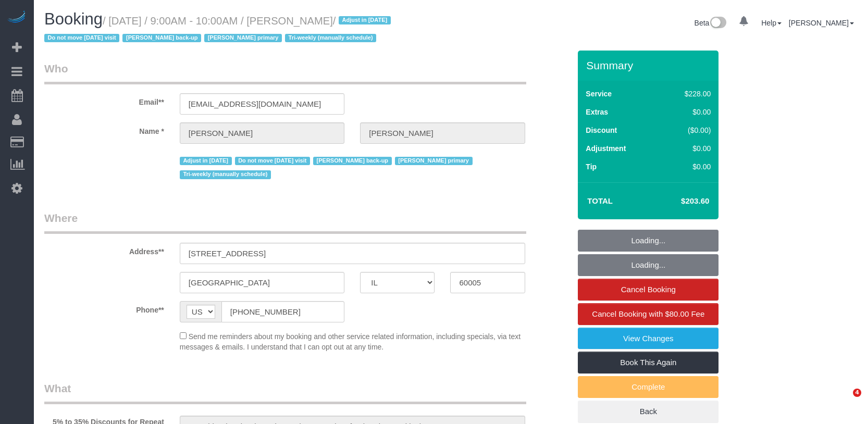
select select "IL"
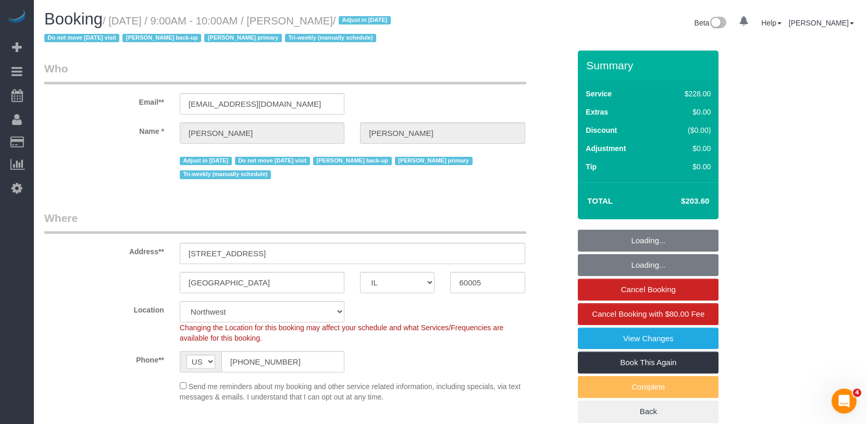
select select "object:847"
select select "string:fspay-d40a18c4-e190-4050-8661-cf087454829e"
select select "512"
select select "4"
select select "number:1"
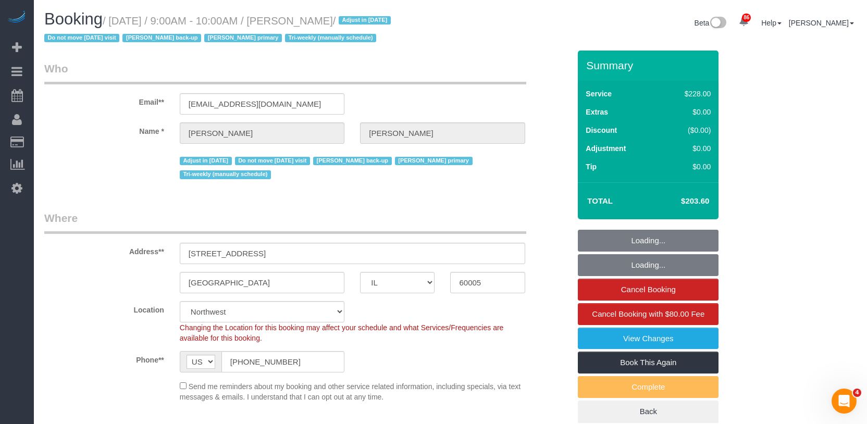
select select "number:65"
select select "number:139"
select select "number:105"
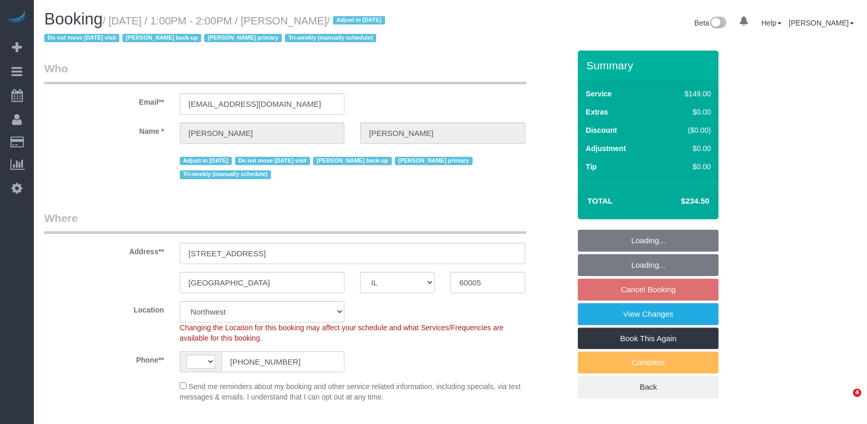
select select "IL"
select select "string:US"
select select "object:1291"
select select "3"
select select "4"
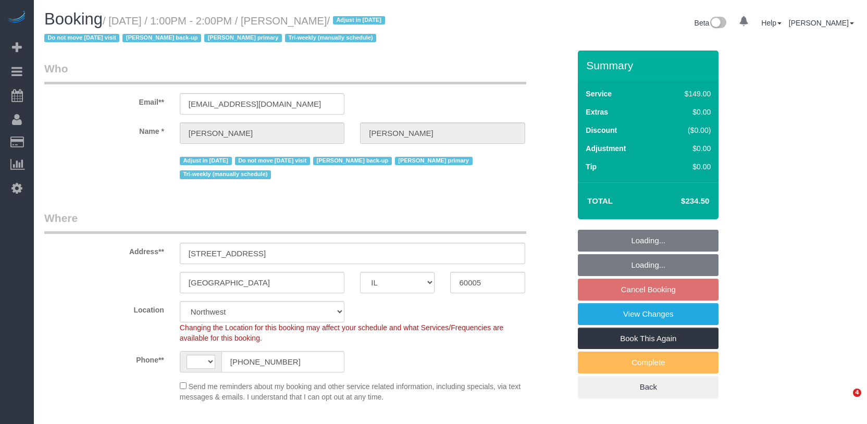
select select "number:1"
select select "number:65"
select select "number:139"
select select "number:105"
select select "number:98"
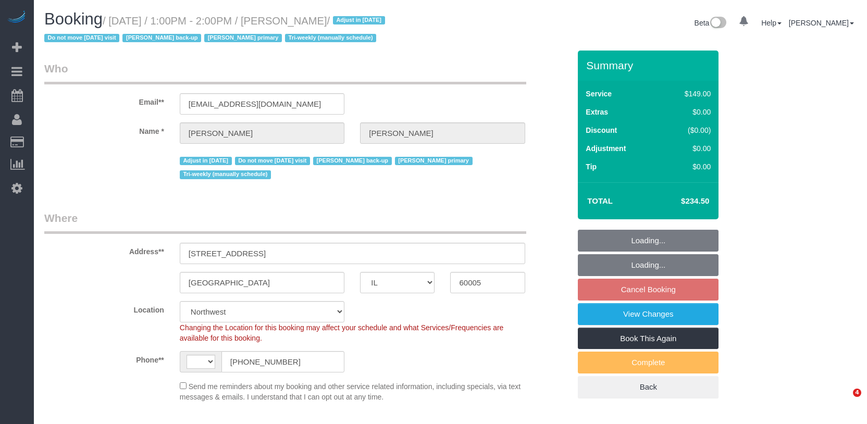
select select "number:141"
select select "number:143"
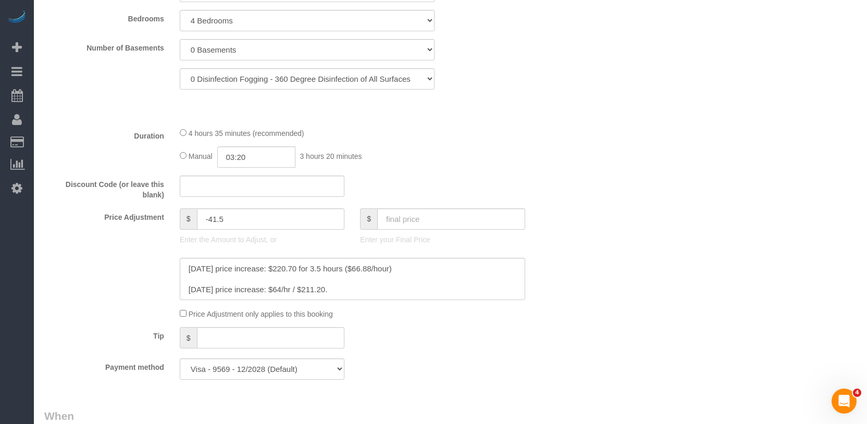
scroll to position [625, 0]
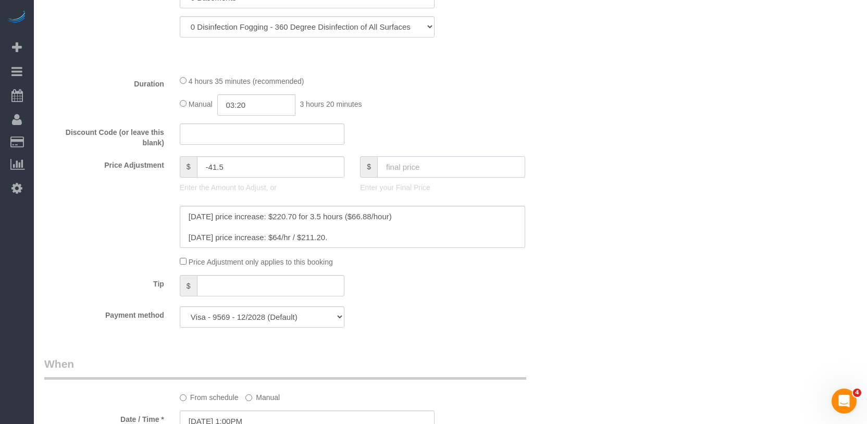
click at [413, 169] on input "text" at bounding box center [451, 166] width 148 height 21
type input "203.60"
type input "-72.4"
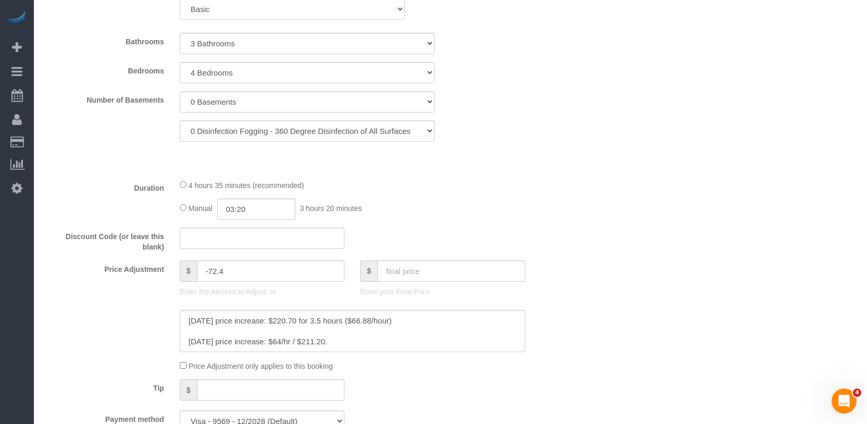
scroll to position [156, 0]
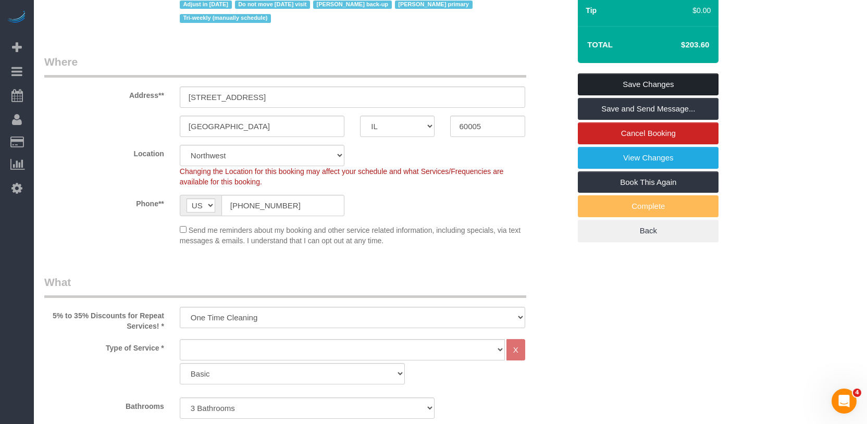
click at [625, 85] on link "Save Changes" at bounding box center [648, 84] width 141 height 22
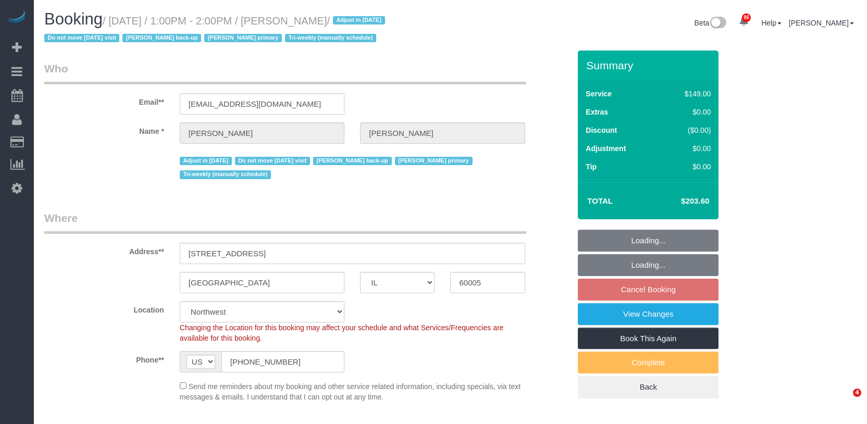
select select "IL"
select select "3"
select select "4"
select select "number:1"
select select "number:65"
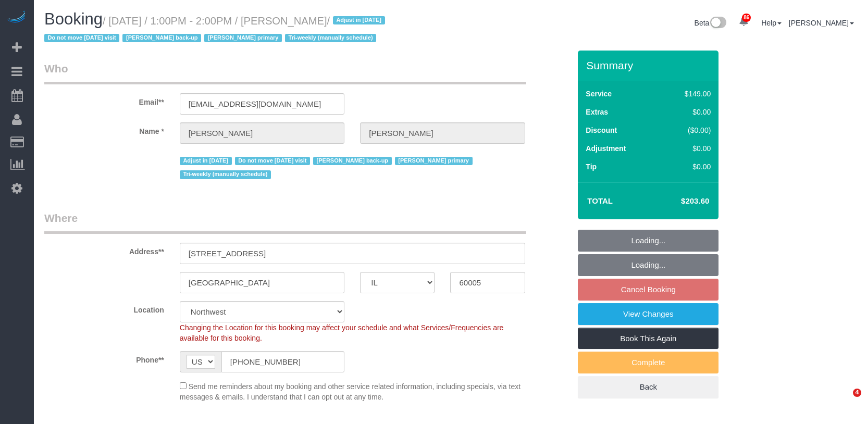
select select "number:139"
select select "number:105"
select select "number:98"
select select "number:141"
select select "number:143"
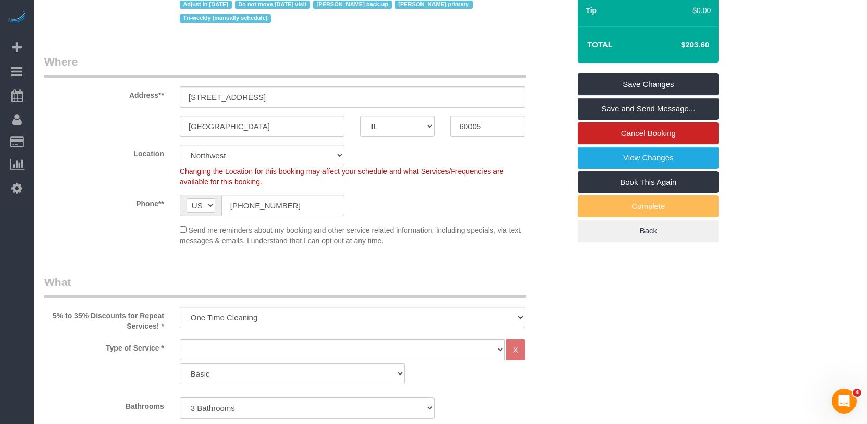
scroll to position [313, 0]
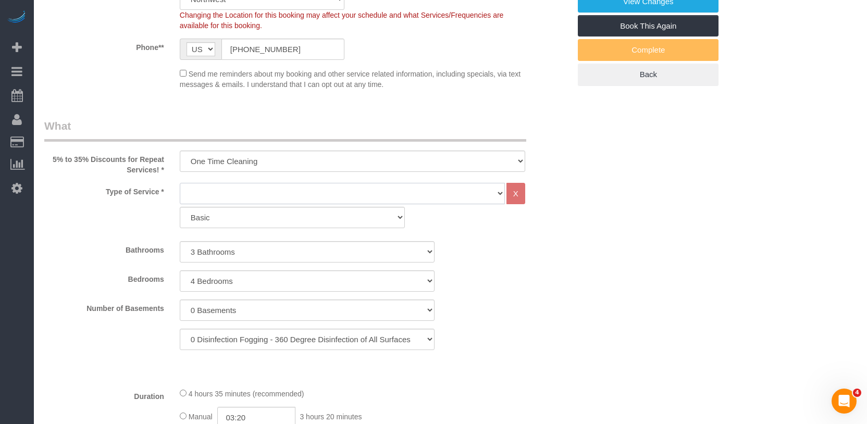
click at [272, 198] on select "General Cleaning Deep Cleaning Move-in / Move-out Cleaning COUNTS Cleaning" at bounding box center [342, 193] width 325 height 21
select select "512"
click at [180, 183] on select "General Cleaning Deep Cleaning Move-in / Move-out Cleaning COUNTS Cleaning" at bounding box center [342, 193] width 325 height 21
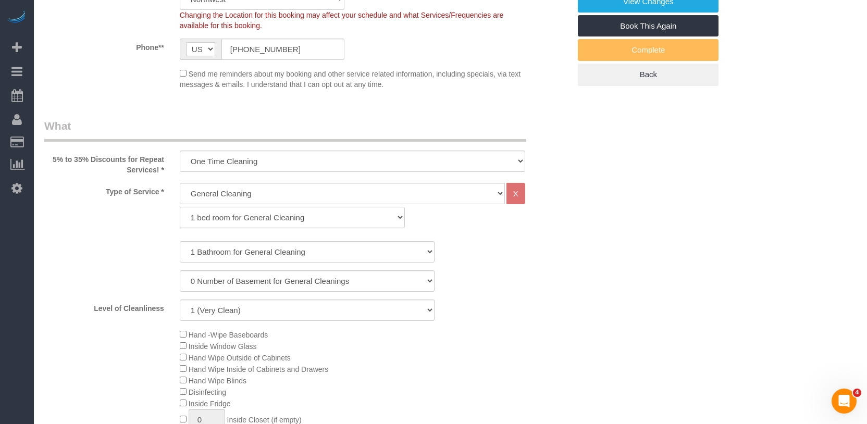
click at [269, 219] on select "1 bed room for General Cleaning 2 bed room for General Cleaning 3 bed room for …" at bounding box center [292, 217] width 225 height 21
select select "288"
click at [180, 207] on select "1 bed room for General Cleaning 2 bed room for General Cleaning 3 bed room for …" at bounding box center [292, 217] width 225 height 21
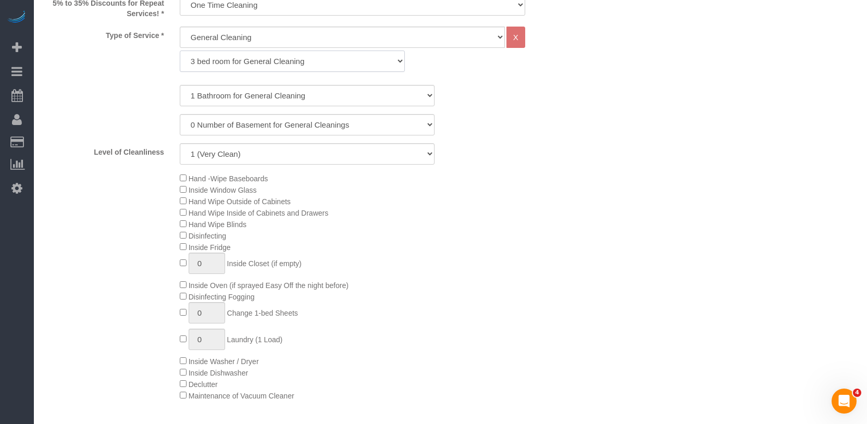
scroll to position [365, 0]
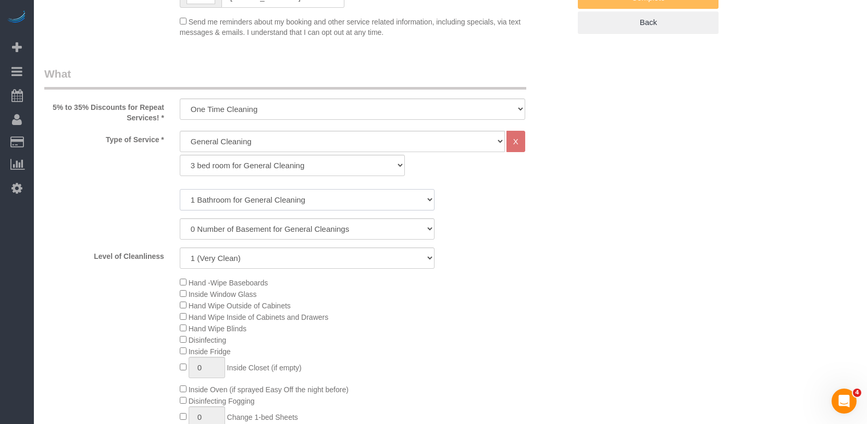
click at [253, 205] on select "1 Bathroom for General Cleaning 2 Bathroom for General Cleanings 3 Bathroom for…" at bounding box center [307, 199] width 255 height 21
select select "4"
click at [180, 189] on select "1 Bathroom for General Cleaning 2 Bathroom for General Cleanings 3 Bathroom for…" at bounding box center [307, 199] width 255 height 21
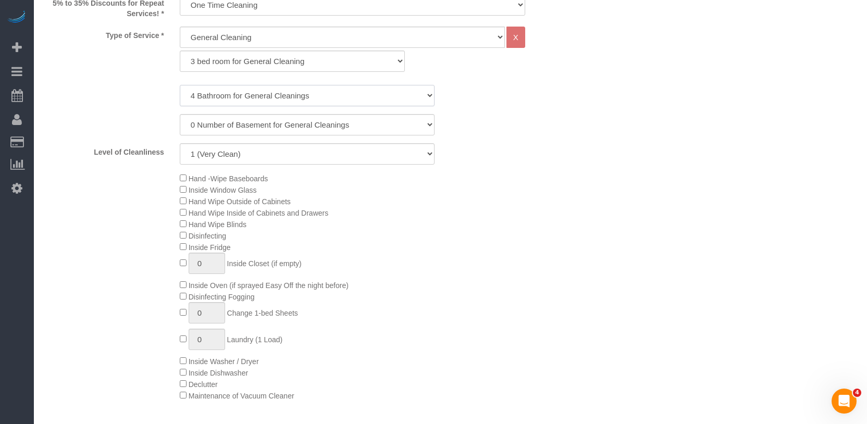
scroll to position [261, 0]
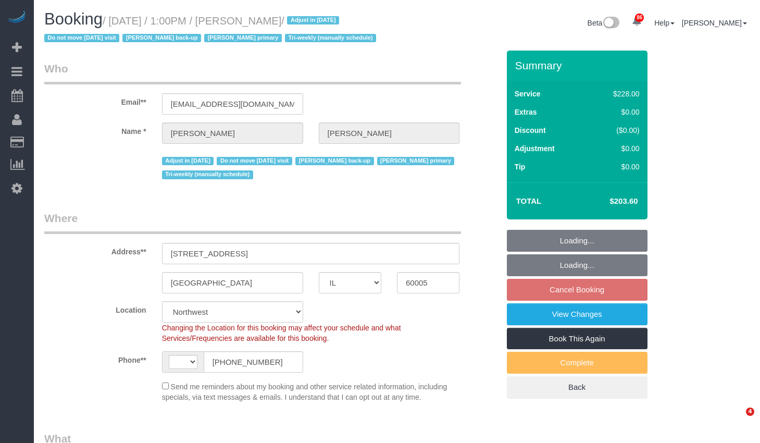
select select "IL"
select select "object:828"
select select "string:US"
select select "number:1"
select select "number:65"
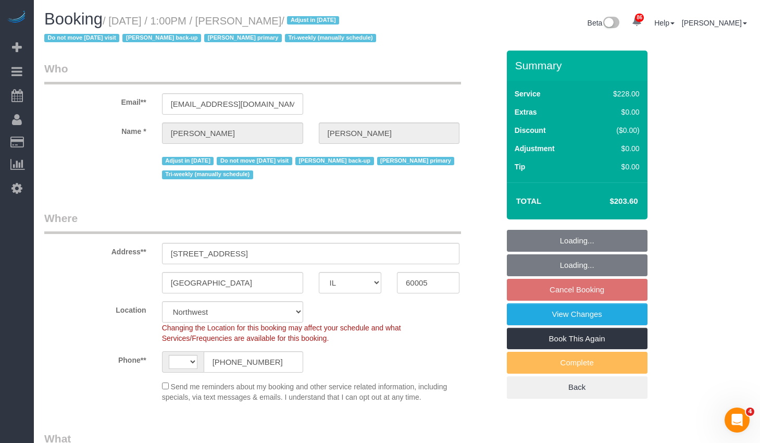
select select "number:139"
select select "number:105"
select select "512"
select select "4"
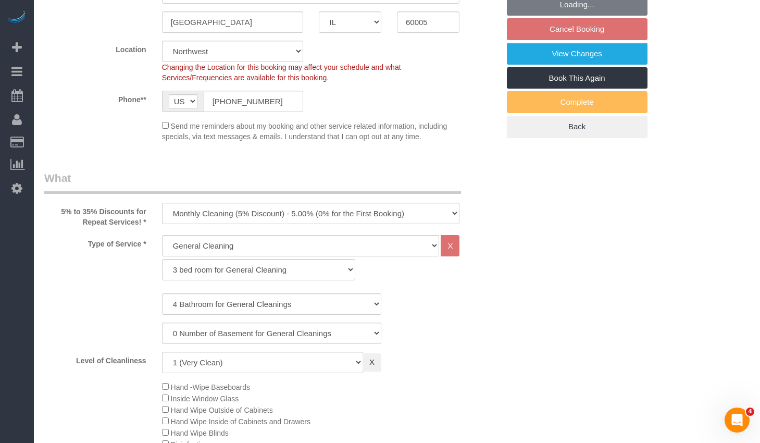
select select "4"
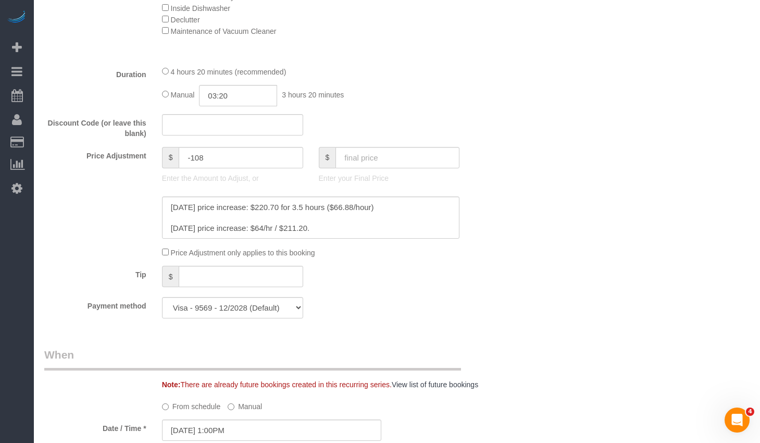
scroll to position [730, 0]
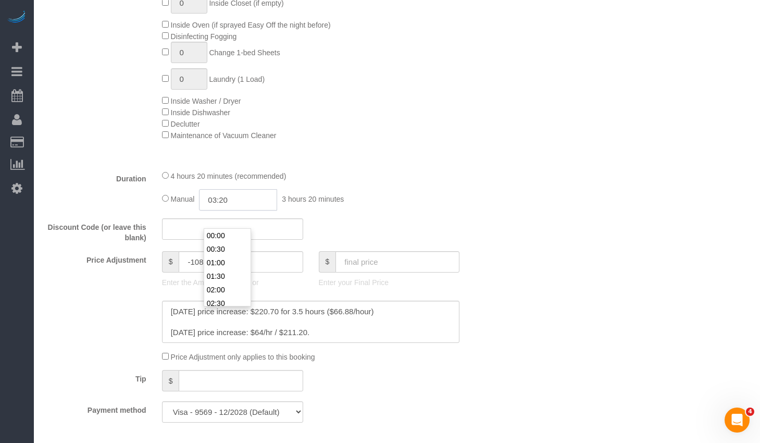
drag, startPoint x: 251, startPoint y: 216, endPoint x: 177, endPoint y: 212, distance: 74.1
click at [177, 211] on div "Manual 03:20 3 hours 20 minutes" at bounding box center [311, 199] width 298 height 21
type input "03:30"
drag, startPoint x: 568, startPoint y: 183, endPoint x: 564, endPoint y: 179, distance: 6.3
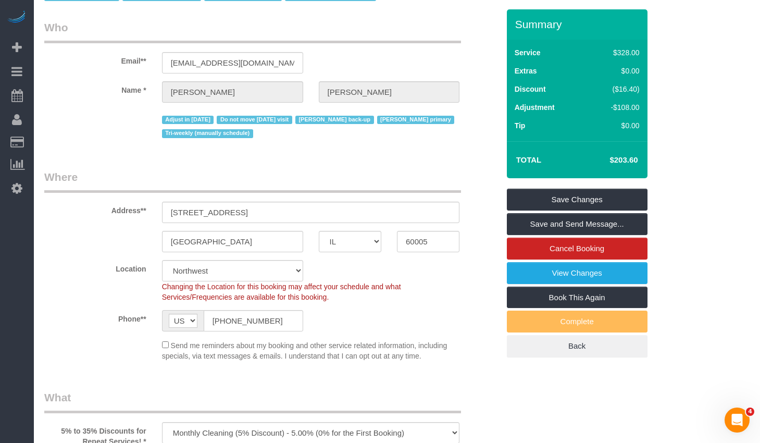
scroll to position [0, 0]
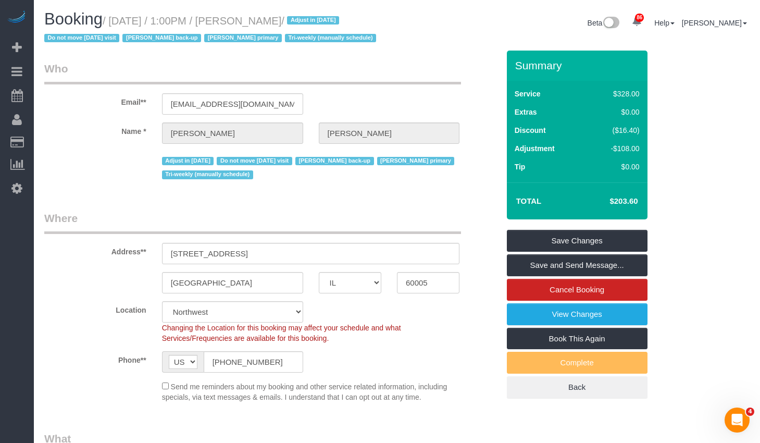
drag, startPoint x: 248, startPoint y: 19, endPoint x: 317, endPoint y: 23, distance: 69.4
click at [317, 23] on small "/ October 28, 2025 / 1:00PM / Cathy Henders / Adjust in January 2026 Do not mov…" at bounding box center [211, 29] width 335 height 29
copy small "Cathy Henders"
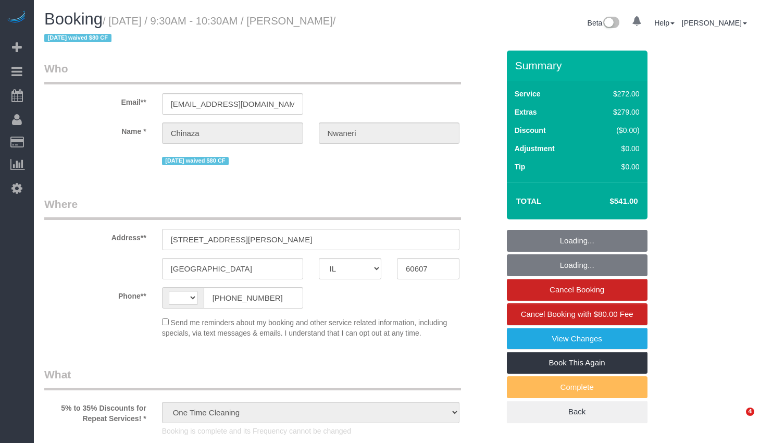
select select "IL"
select select "513"
select select "8"
select select "number:1"
select select "number:58"
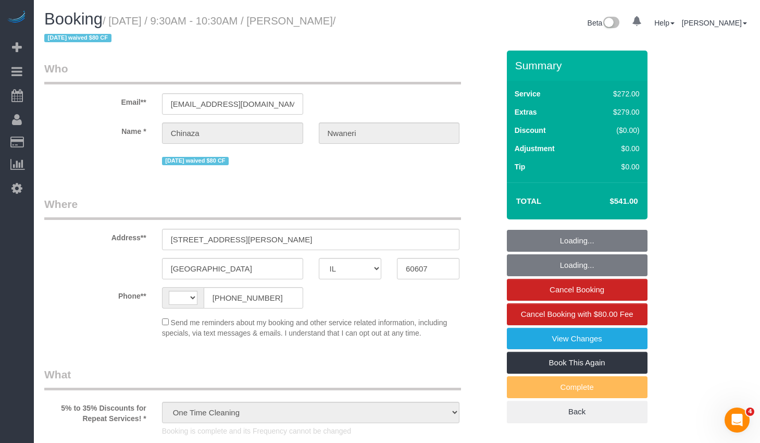
select select "number:139"
select select "number:106"
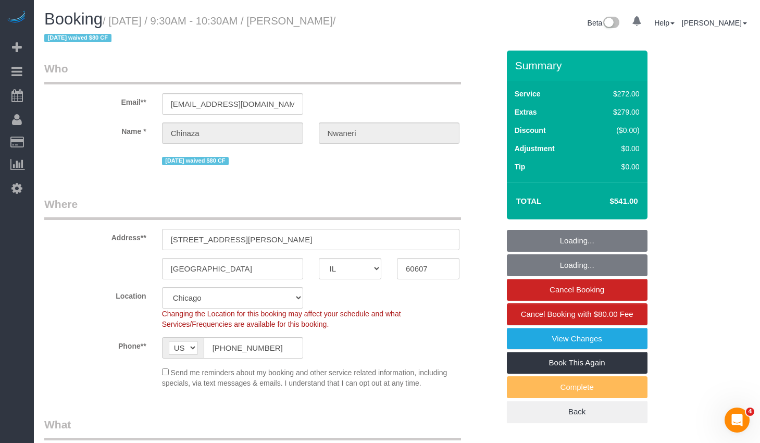
select select "string:US"
select select "string:fspay-25149b6a-3529-4f14-80b5-01f13894909e"
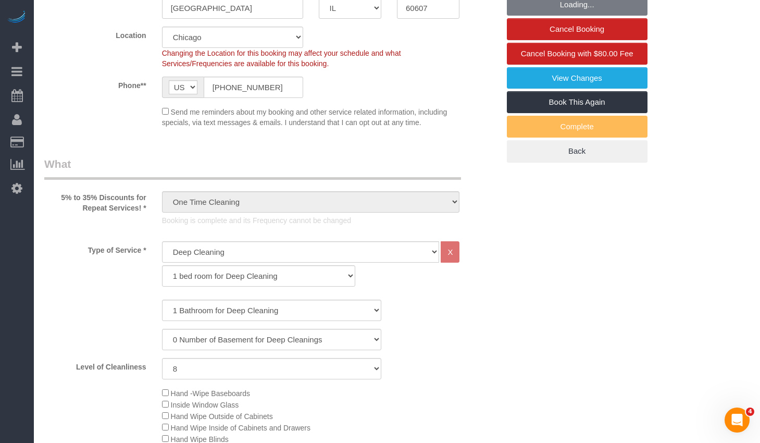
select select "object:1306"
select select "8"
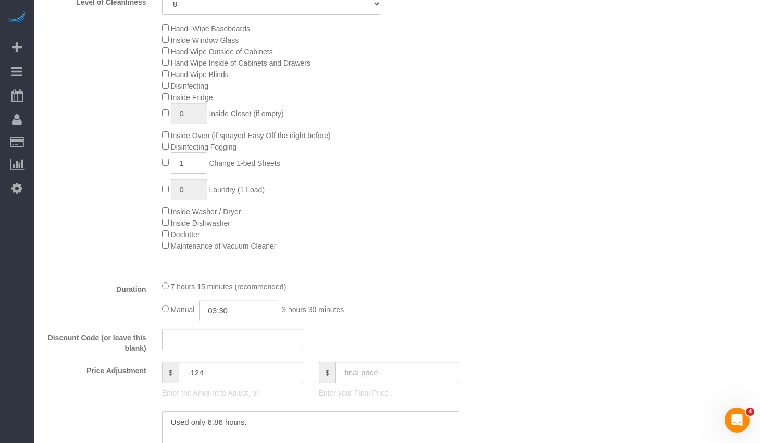
scroll to position [782, 0]
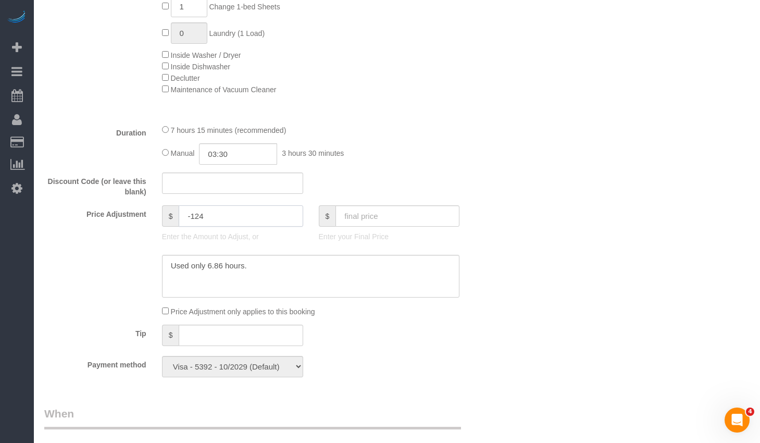
drag, startPoint x: 186, startPoint y: 215, endPoint x: 115, endPoint y: 212, distance: 70.9
click at [116, 212] on div "Price Adjustment $ -124 Enter the Amount to Adjust, or $ Enter your Final Price" at bounding box center [271, 226] width 471 height 42
type input "19"
click at [299, 273] on textarea at bounding box center [311, 276] width 298 height 43
click at [168, 269] on textarea at bounding box center [311, 276] width 298 height 43
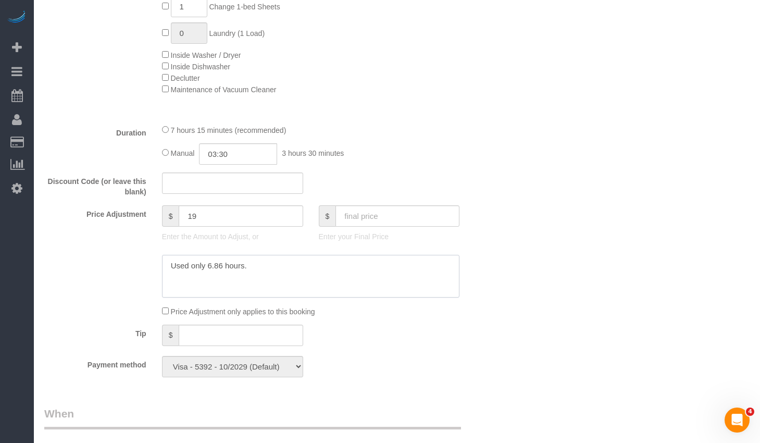
click at [200, 269] on textarea at bounding box center [311, 276] width 298 height 43
click at [189, 263] on textarea at bounding box center [311, 276] width 298 height 43
drag, startPoint x: 186, startPoint y: 267, endPoint x: 191, endPoint y: 288, distance: 20.9
click at [186, 268] on textarea at bounding box center [311, 276] width 298 height 43
click at [255, 273] on textarea at bounding box center [311, 276] width 298 height 43
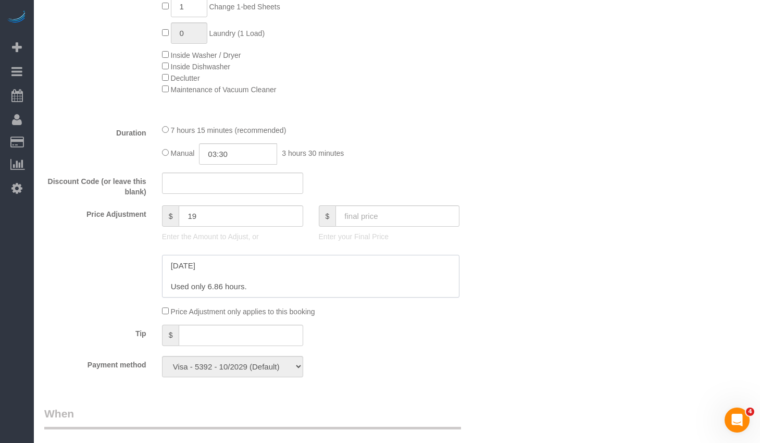
click at [248, 265] on textarea at bounding box center [311, 276] width 298 height 43
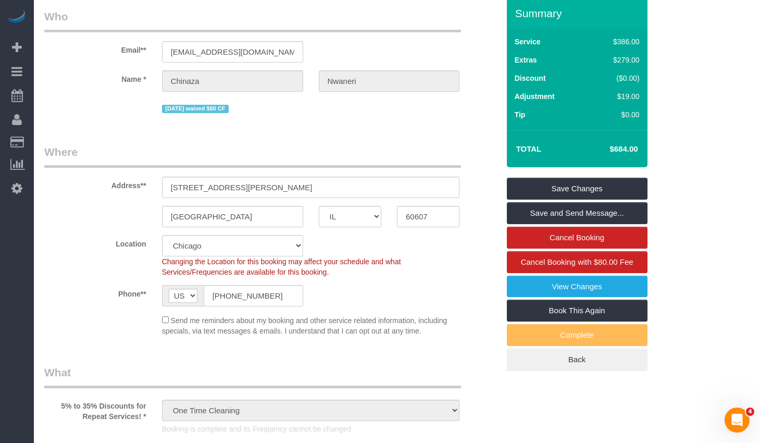
scroll to position [0, 0]
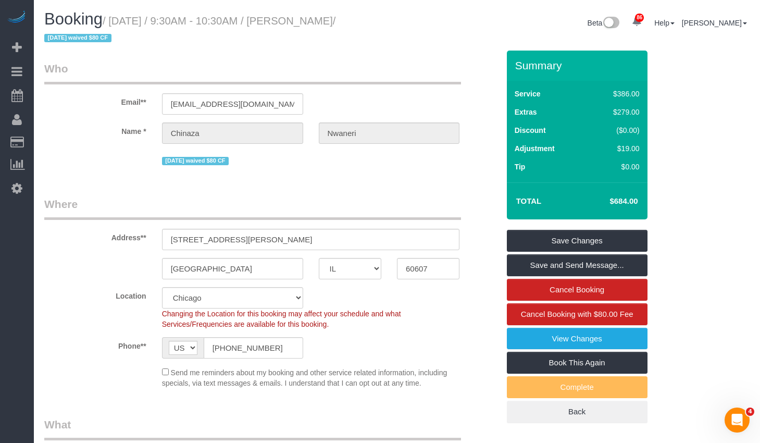
type textarea "10/6/2025 $19 Parking Fee from Ligia Used only 6.86 hours."
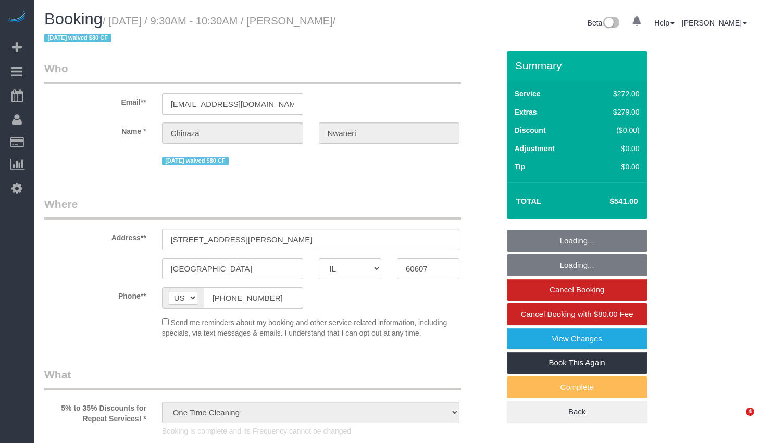
select select "IL"
select select "string:fspay-25149b6a-3529-4f14-80b5-01f13894909e"
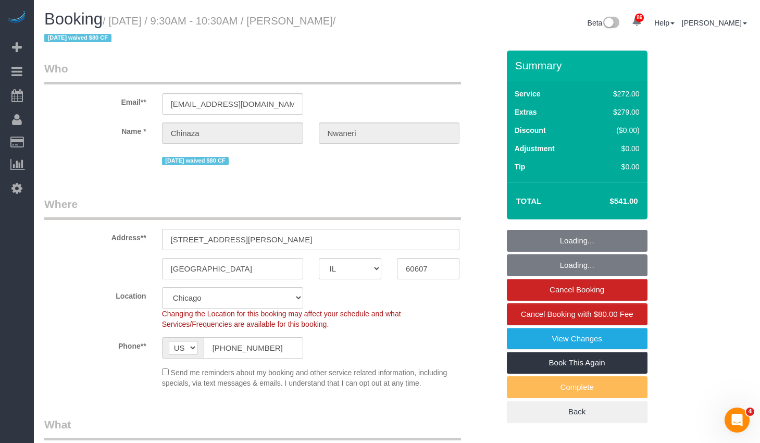
select select "object:831"
select select "513"
select select "8"
select select "number:1"
select select "number:58"
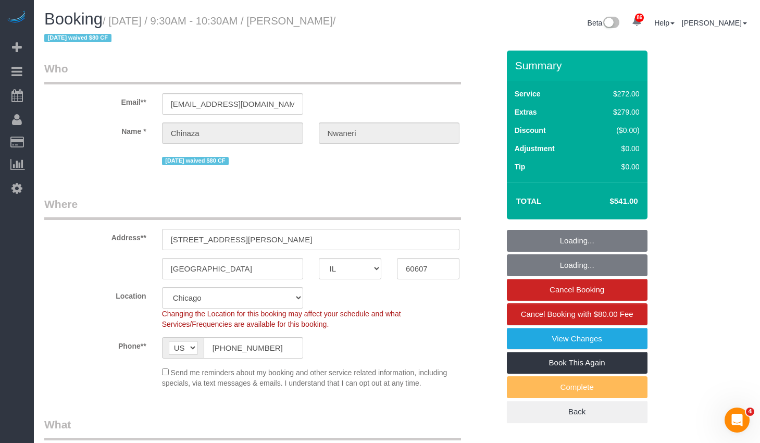
select select "number:139"
select select "number:106"
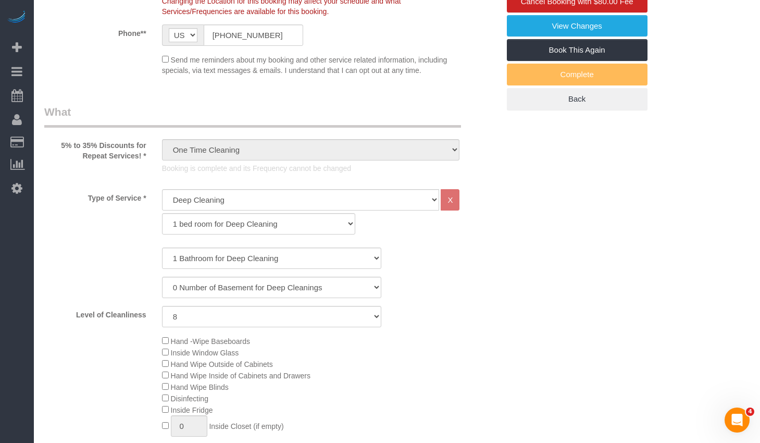
select select "8"
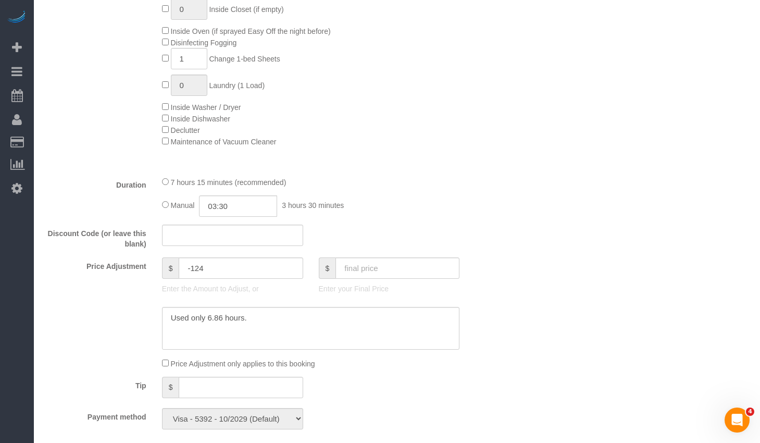
scroll to position [834, 0]
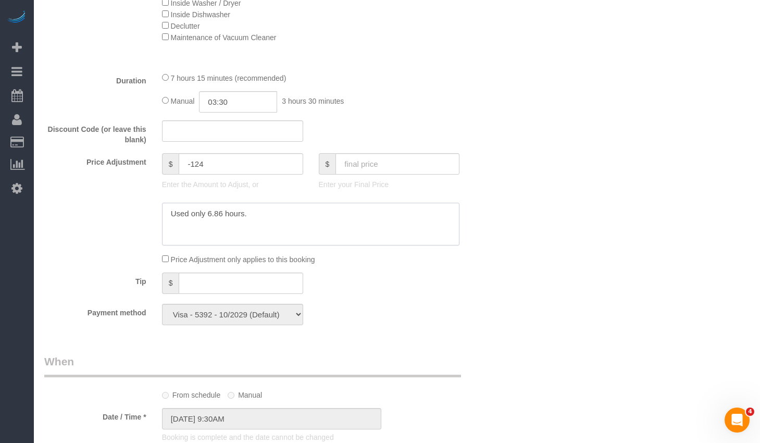
click at [171, 213] on textarea at bounding box center [311, 224] width 298 height 43
click at [207, 217] on textarea at bounding box center [311, 224] width 298 height 43
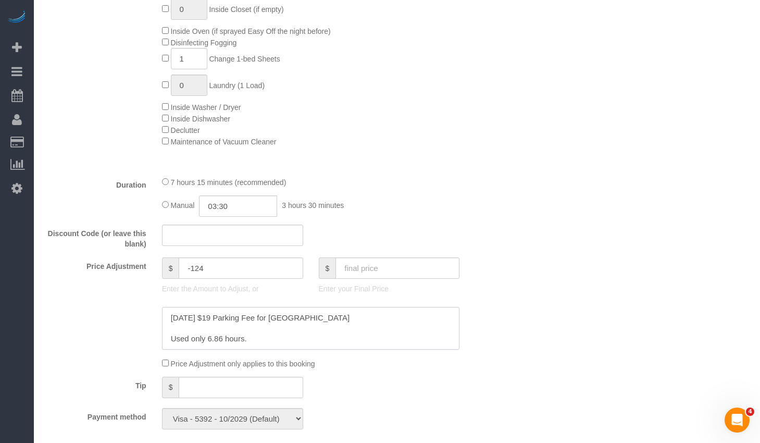
scroll to position [782, 0]
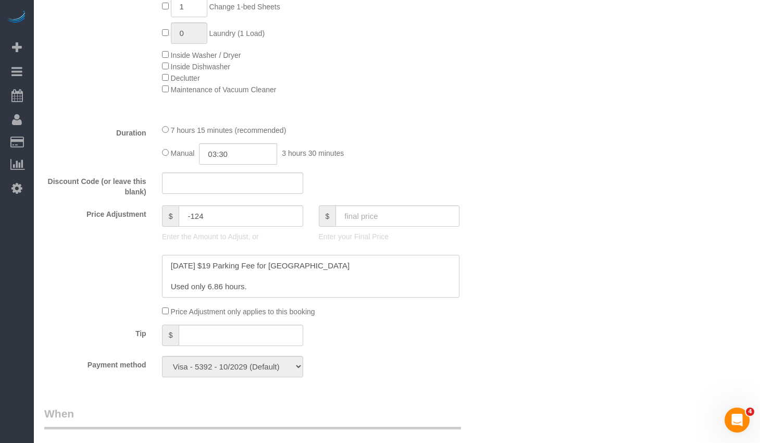
type textarea "10/06/2025 $19 Parking Fee for LIgia Used only 6.86 hours."
drag, startPoint x: 217, startPoint y: 216, endPoint x: 133, endPoint y: 217, distance: 83.9
click at [133, 217] on div "Price Adjustment $ -124 Enter the Amount to Adjust, or $ Enter your Final Price" at bounding box center [271, 226] width 471 height 42
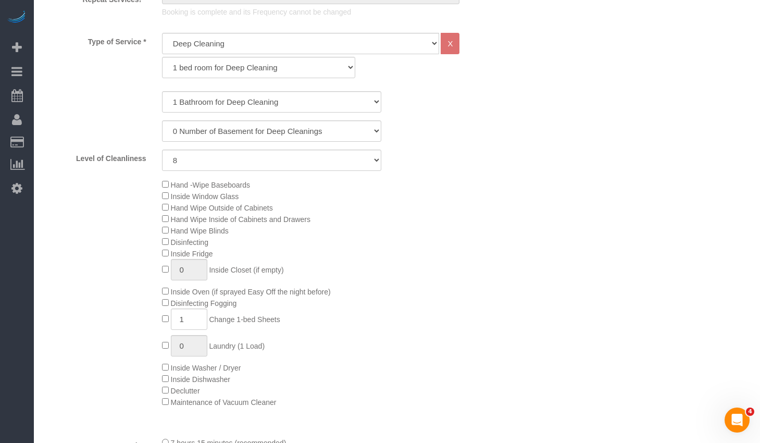
scroll to position [52, 0]
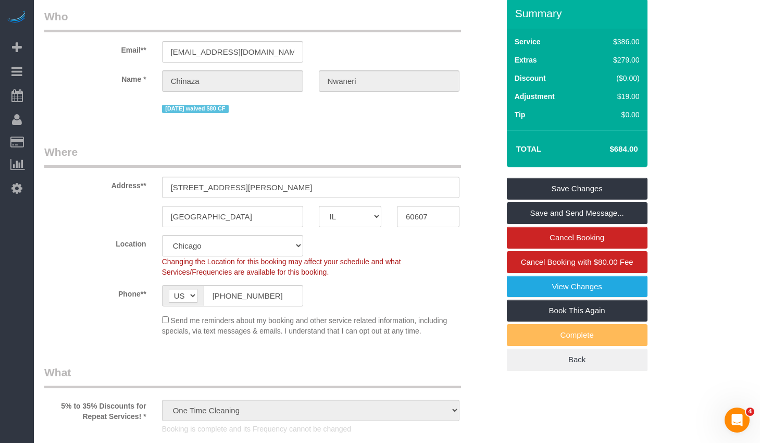
type input "19"
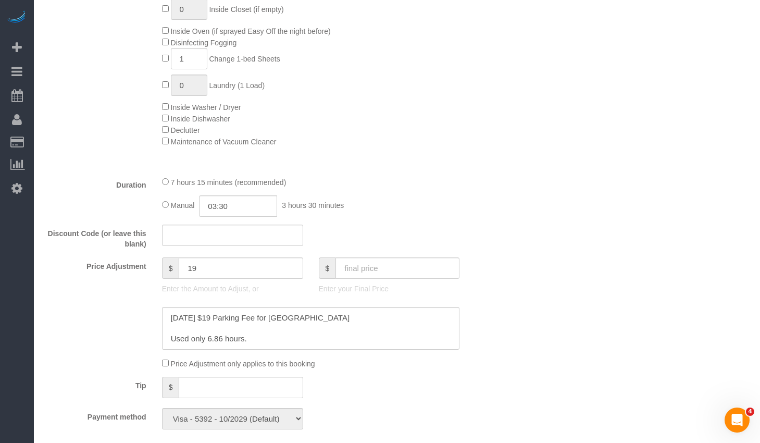
scroll to position [782, 0]
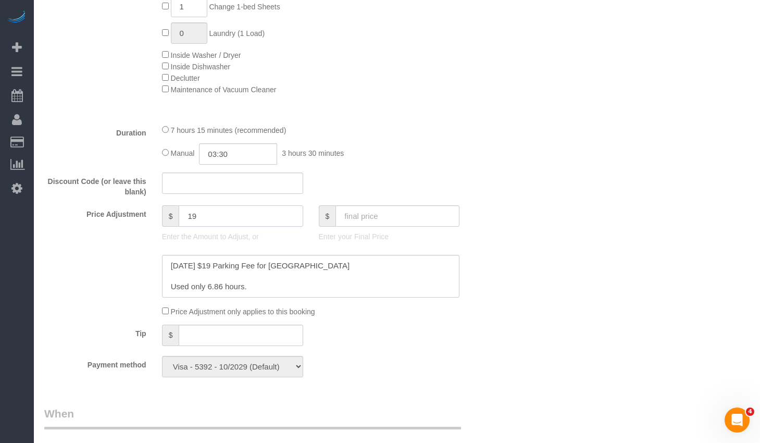
drag, startPoint x: 226, startPoint y: 219, endPoint x: 140, endPoint y: 216, distance: 86.5
click at [140, 216] on div "Price Adjustment $ 19 Enter the Amount to Adjust, or $ Enter your Final Price" at bounding box center [271, 226] width 471 height 42
click at [403, 214] on input "text" at bounding box center [398, 215] width 124 height 21
type input "560"
click at [347, 271] on textarea at bounding box center [311, 276] width 298 height 43
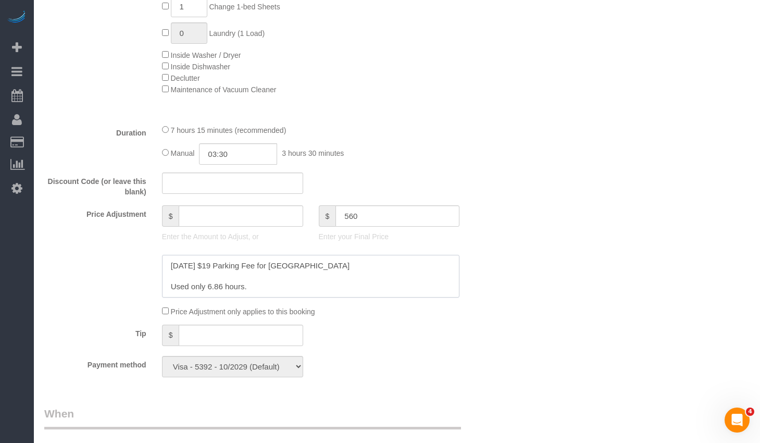
click at [260, 275] on textarea at bounding box center [311, 276] width 298 height 43
click at [221, 273] on textarea at bounding box center [311, 276] width 298 height 43
type input "-105"
click at [315, 266] on textarea at bounding box center [311, 276] width 298 height 43
type textarea "10/06/2025 $19 Parking Fee for LIgia Used only 6.86 hours."
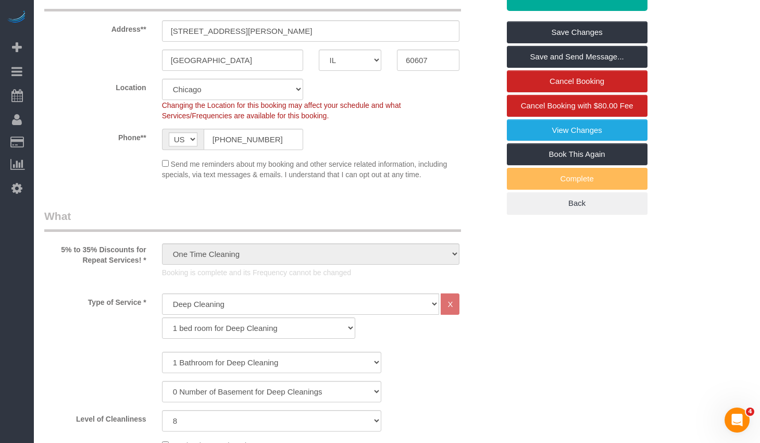
scroll to position [0, 0]
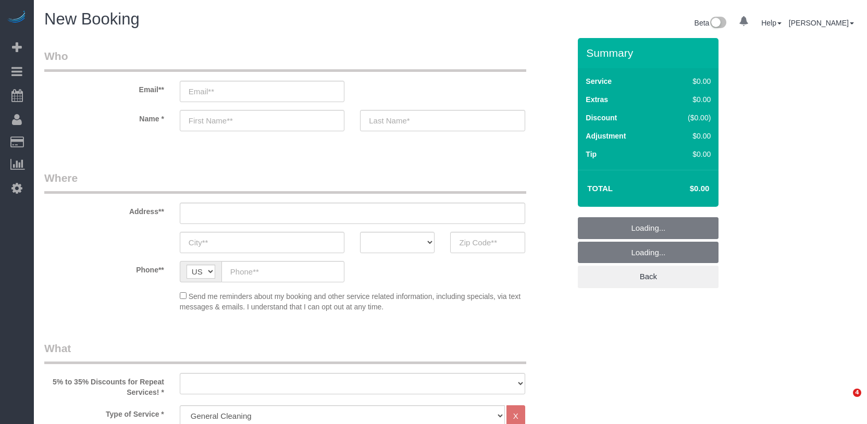
select select "512"
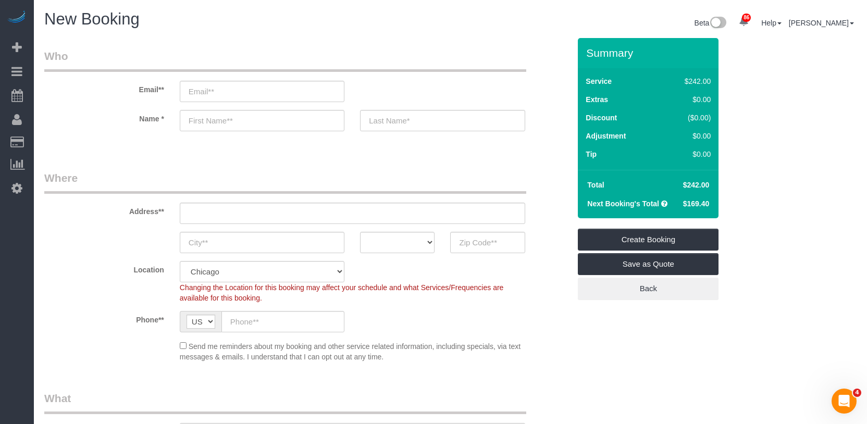
scroll to position [365, 0]
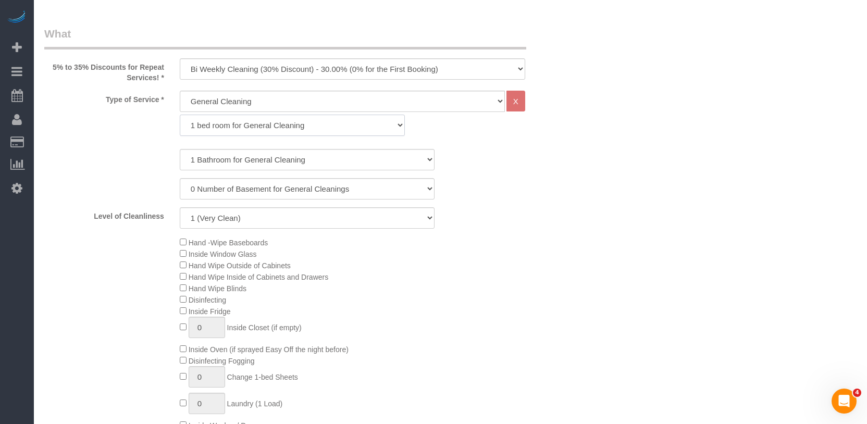
click at [236, 121] on select "1 bed room for General Cleaning 2 bed room for General Cleaning 3 bed room for …" at bounding box center [292, 125] width 225 height 21
click at [255, 66] on select "One Time Cleaning Weekly Cleaning (35% Discount) - 35.00% (0% for the First Boo…" at bounding box center [353, 68] width 346 height 21
select select "object:1233"
click at [180, 58] on select "One Time Cleaning Weekly Cleaning (35% Discount) - 35.00% (0% for the First Boo…" at bounding box center [353, 68] width 346 height 21
click at [219, 101] on select "General Cleaning Deep Cleaning Move-in / Move-out Cleaning COUNTS Cleaning" at bounding box center [342, 101] width 325 height 21
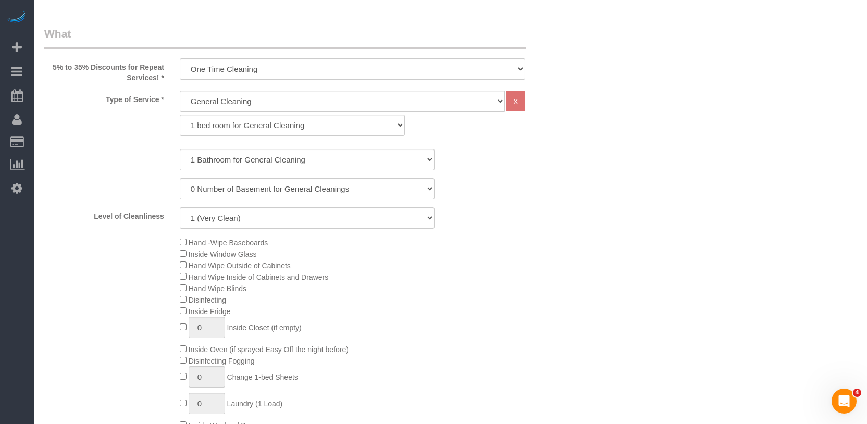
click at [535, 204] on div "1 Bathroom for General Cleaning 2 Bathroom for General Cleanings 3 Bathroom for…" at bounding box center [307, 189] width 526 height 80
click at [278, 118] on select "1 bed room for General Cleaning 2 bed room for General Cleaning 3 bed room for …" at bounding box center [292, 125] width 225 height 21
select select "288"
click at [180, 115] on select "1 bed room for General Cleaning 2 bed room for General Cleaning 3 bed room for …" at bounding box center [292, 125] width 225 height 21
click at [251, 166] on select "1 Bathroom for General Cleaning 2 Bathroom for General Cleanings 3 Bathroom for…" at bounding box center [307, 159] width 255 height 21
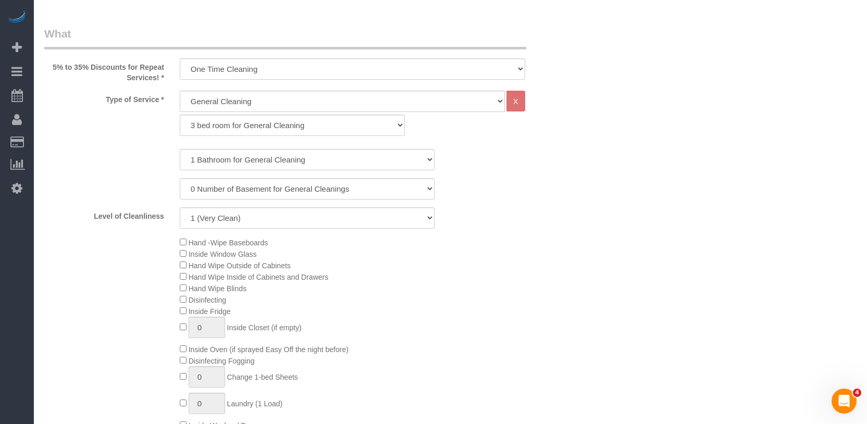
drag, startPoint x: 488, startPoint y: 184, endPoint x: 388, endPoint y: 203, distance: 101.9
click at [487, 184] on div "0 Number of Basement for General Cleanings 1 Number of Basement for General Cle…" at bounding box center [306, 188] width 541 height 21
click at [337, 186] on select "0 Number of Basement for General Cleanings 1 Number of Basement for General Cle…" at bounding box center [307, 188] width 255 height 21
select select "1"
click at [180, 178] on select "0 Number of Basement for General Cleanings 1 Number of Basement for General Cle…" at bounding box center [307, 188] width 255 height 21
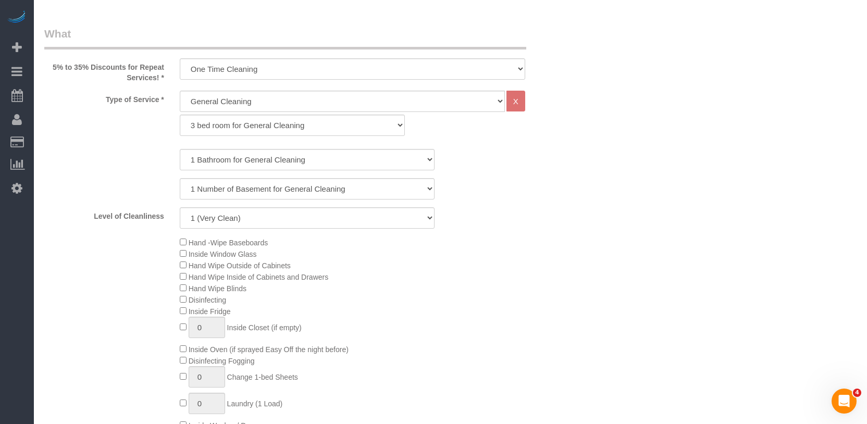
click at [504, 213] on div "Level of Cleanliness 1 (Very Clean) 2 3 4 5 (Average Condition) 6 7 8 9 10 (Ext…" at bounding box center [306, 217] width 541 height 21
click at [348, 149] on select "1 Bathroom for General Cleaning 2 Bathroom for General Cleanings 3 Bathroom for…" at bounding box center [307, 159] width 255 height 21
select select "2"
click at [180, 149] on select "1 Bathroom for General Cleaning 2 Bathroom for General Cleanings 3 Bathroom for…" at bounding box center [307, 159] width 255 height 21
click at [493, 210] on div "Level of Cleanliness 1 (Very Clean) 2 3 4 5 (Average Condition) 6 7 8 9 10 (Ext…" at bounding box center [306, 217] width 541 height 21
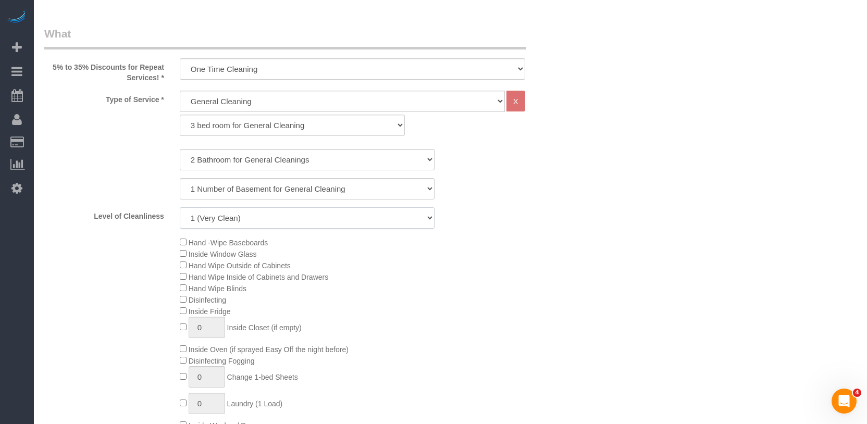
click at [251, 213] on select "1 (Very Clean) 2 3 4 5 (Average Condition) 6 7 8 9 10 (Extremely Dirty)" at bounding box center [307, 217] width 255 height 21
select select "5"
click at [180, 207] on select "1 (Very Clean) 2 3 4 5 (Average Condition) 6 7 8 9 10 (Extremely Dirty)" at bounding box center [307, 217] width 255 height 21
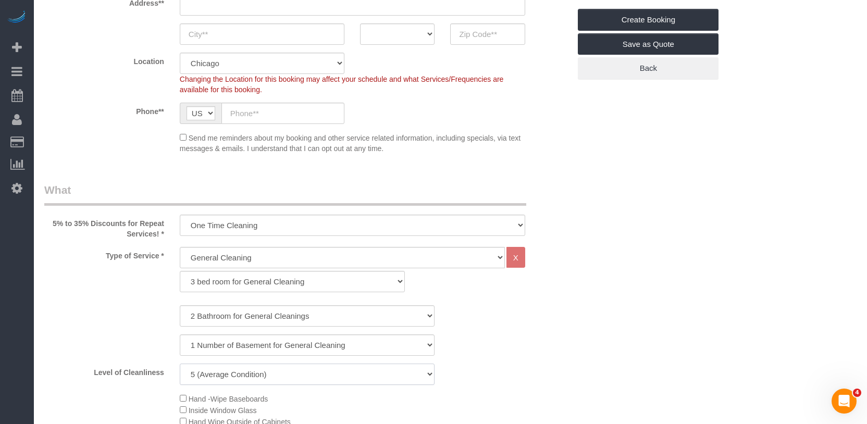
scroll to position [313, 0]
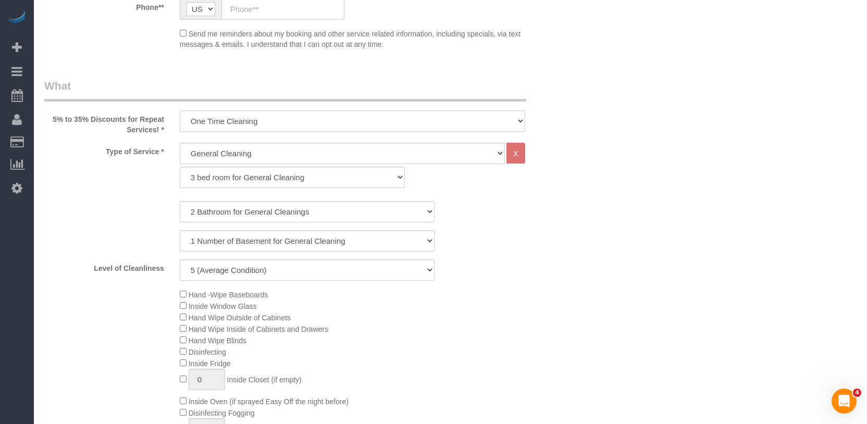
click at [232, 118] on select "One Time Cleaning Weekly Cleaning (35% Discount) - 35.00% (0% for the First Boo…" at bounding box center [353, 120] width 346 height 21
click at [237, 118] on select "One Time Cleaning Weekly Cleaning (35% Discount) - 35.00% (0% for the First Boo…" at bounding box center [353, 120] width 346 height 21
click at [297, 79] on legend "What" at bounding box center [285, 89] width 482 height 23
click at [245, 157] on select "General Cleaning Deep Cleaning Move-in / Move-out Cleaning COUNTS Cleaning" at bounding box center [342, 153] width 325 height 21
select select "513"
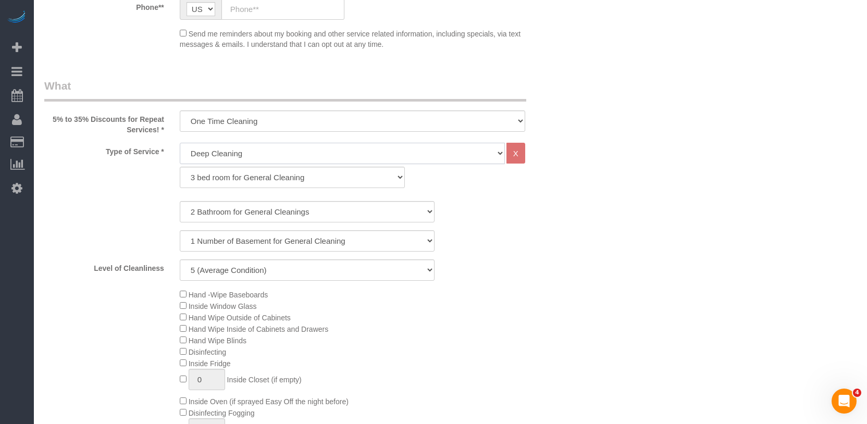
click at [180, 143] on select "General Cleaning Deep Cleaning Move-in / Move-out Cleaning COUNTS Cleaning" at bounding box center [342, 153] width 325 height 21
select select "291"
select select "5"
click at [241, 180] on select "1 bed room for Deep Cleaning 2 bed room for Deep Cleaning 3 bed room for Deep C…" at bounding box center [292, 177] width 225 height 21
select select "293"
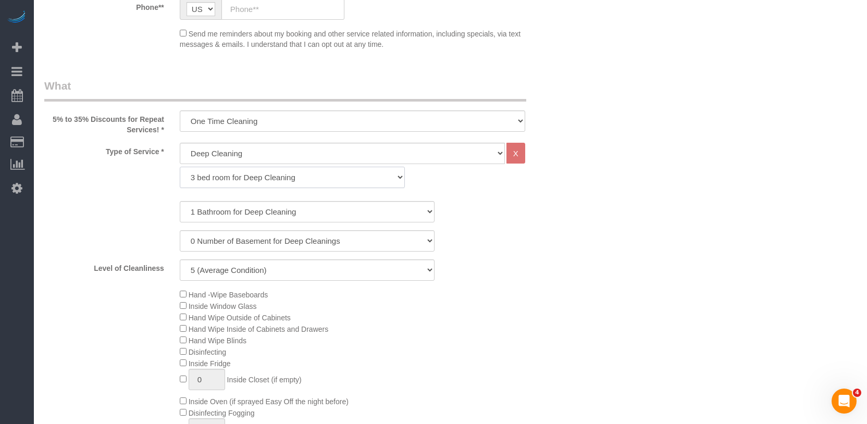
click at [180, 167] on select "1 bed room for Deep Cleaning 2 bed room for Deep Cleaning 3 bed room for Deep C…" at bounding box center [292, 177] width 225 height 21
select select "5"
click at [237, 218] on select "1 Bathroom for Deep Cleaning 2 Bathroom for Deep Cleanings 3 Bathroom for Deep …" at bounding box center [307, 211] width 255 height 21
select select "2"
click at [180, 201] on select "1 Bathroom for Deep Cleaning 2 Bathroom for Deep Cleanings 3 Bathroom for Deep …" at bounding box center [307, 211] width 255 height 21
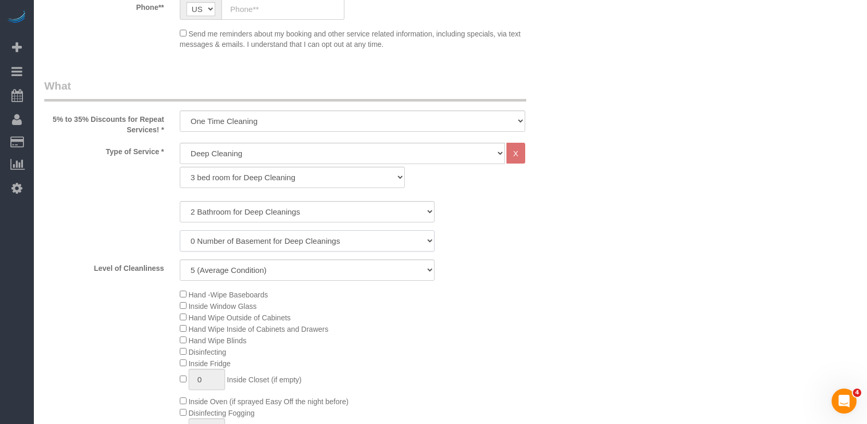
click at [242, 242] on select "0 Number of Basement for Deep Cleanings 1 Number of Basement for Deep Cleaning …" at bounding box center [307, 240] width 255 height 21
select select "1"
click at [180, 230] on select "0 Number of Basement for Deep Cleanings 1 Number of Basement for Deep Cleaning …" at bounding box center [307, 240] width 255 height 21
click at [542, 288] on div "Type of Service * General Cleaning Deep Cleaning Move-in / Move-out Cleaning CO…" at bounding box center [307, 341] width 526 height 396
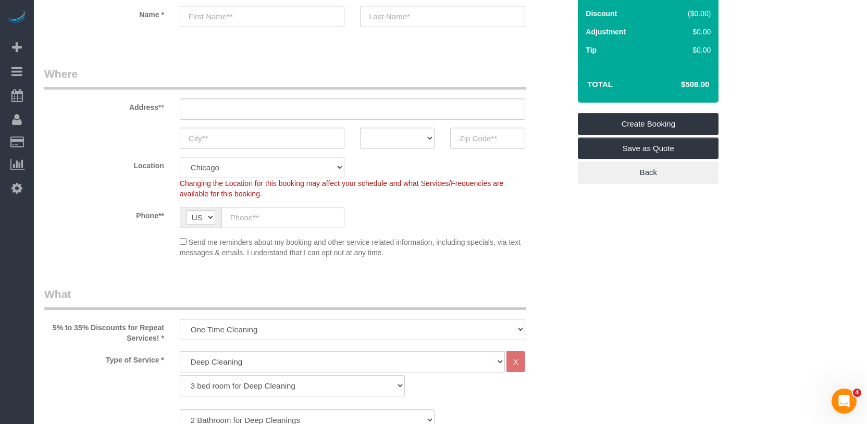
scroll to position [208, 0]
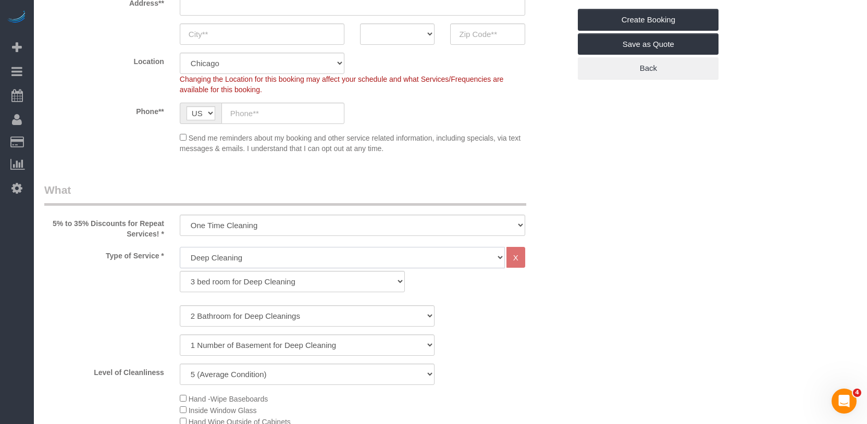
drag, startPoint x: 340, startPoint y: 263, endPoint x: 208, endPoint y: 288, distance: 133.8
click at [208, 288] on div "General Cleaning Deep Cleaning Move-in / Move-out Cleaning COUNTS Cleaning X 1 …" at bounding box center [353, 269] width 346 height 45
select select "512"
click at [180, 247] on select "General Cleaning Deep Cleaning Move-in / Move-out Cleaning COUNTS Cleaning" at bounding box center [342, 257] width 325 height 21
select select "286"
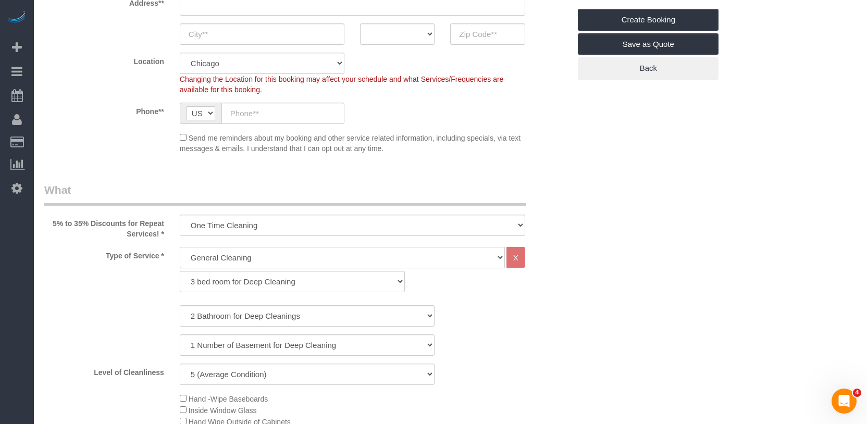
select select "5"
click at [232, 275] on select "1 bed room for General Cleaning 2 bed room for General Cleaning 3 bed room for …" at bounding box center [292, 281] width 225 height 21
select select "288"
click at [180, 271] on select "1 bed room for General Cleaning 2 bed room for General Cleaning 3 bed room for …" at bounding box center [292, 281] width 225 height 21
select select "5"
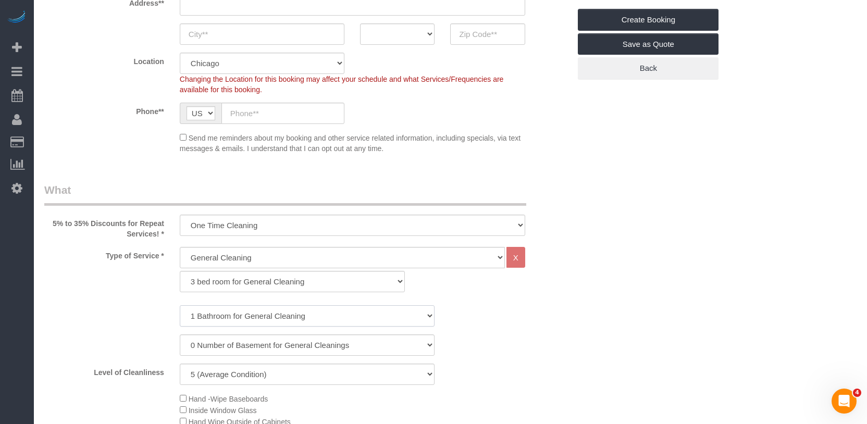
drag, startPoint x: 216, startPoint y: 319, endPoint x: 248, endPoint y: 350, distance: 43.9
click at [248, 350] on div "1 Bathroom for General Cleaning 2 Bathroom for General Cleanings 3 Bathroom for…" at bounding box center [307, 345] width 526 height 80
select select "2"
click at [180, 305] on select "1 Bathroom for General Cleaning 2 Bathroom for General Cleanings 3 Bathroom for…" at bounding box center [307, 315] width 255 height 21
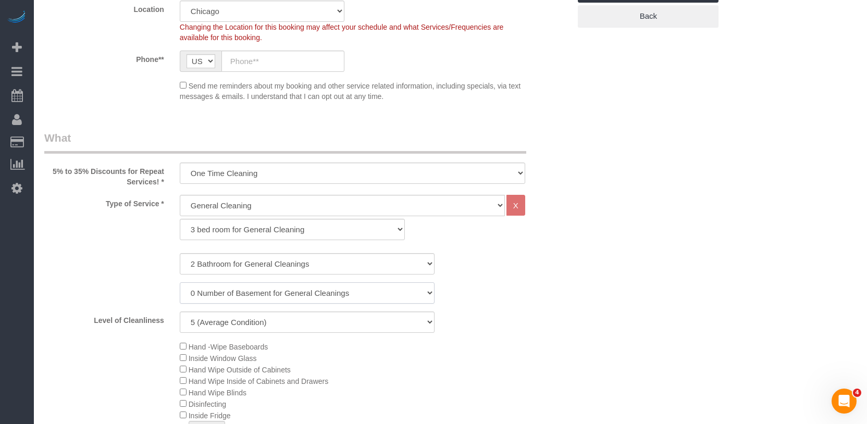
click at [228, 294] on select "0 Number of Basement for General Cleanings 1 Number of Basement for General Cle…" at bounding box center [307, 292] width 255 height 21
select select "1"
click at [180, 282] on select "0 Number of Basement for General Cleanings 1 Number of Basement for General Cle…" at bounding box center [307, 292] width 255 height 21
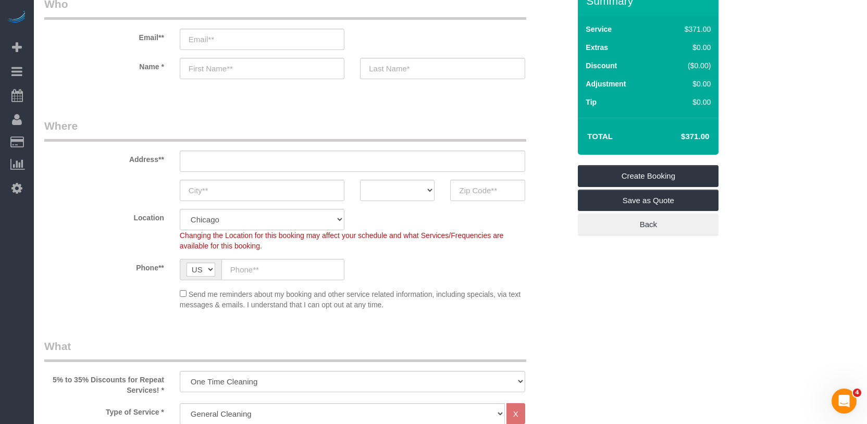
scroll to position [0, 0]
